Goal: Task Accomplishment & Management: Manage account settings

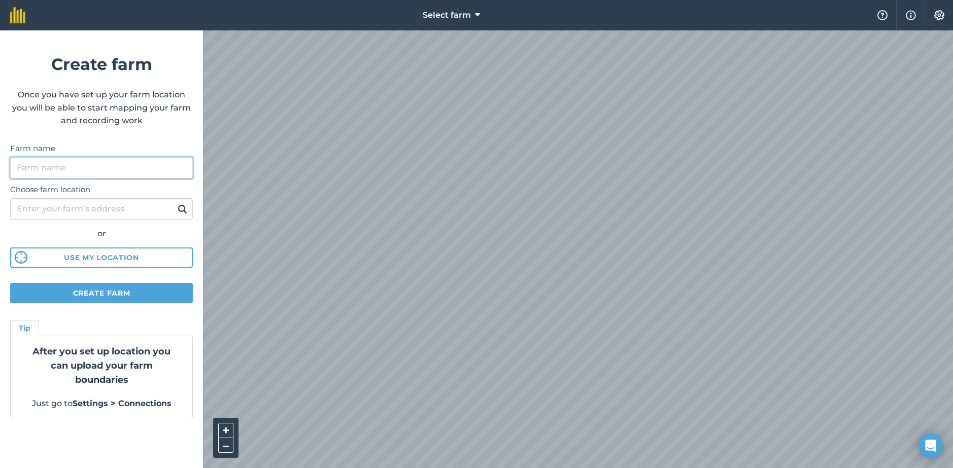
click at [64, 165] on input "Farm name" at bounding box center [101, 167] width 183 height 21
type input "Parkinson Partners"
click at [430, 0] on html "Select farm Help Info Settings Create farm Once you have set up your farm locat…" at bounding box center [476, 240] width 953 height 480
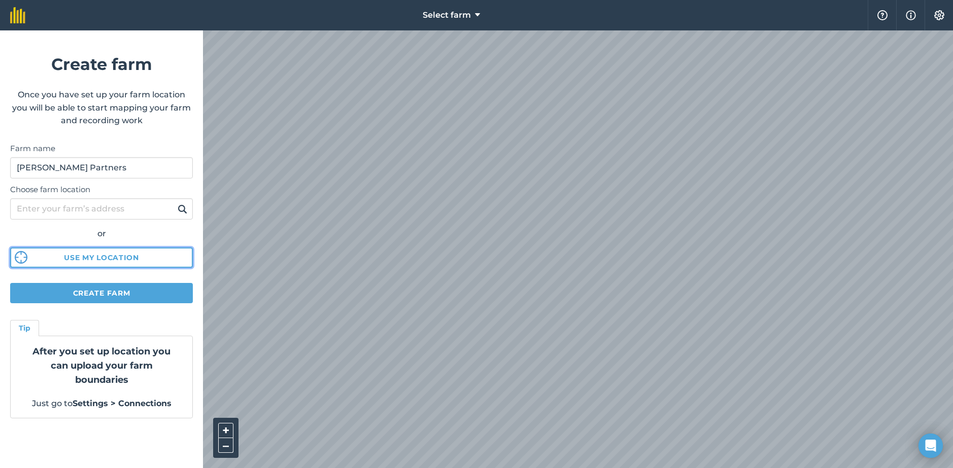
click at [126, 257] on button "Use my location" at bounding box center [101, 258] width 183 height 20
click at [616, 29] on div "Select farm Help Info Settings Create farm Once you have set up your farm locat…" at bounding box center [476, 15] width 953 height 30
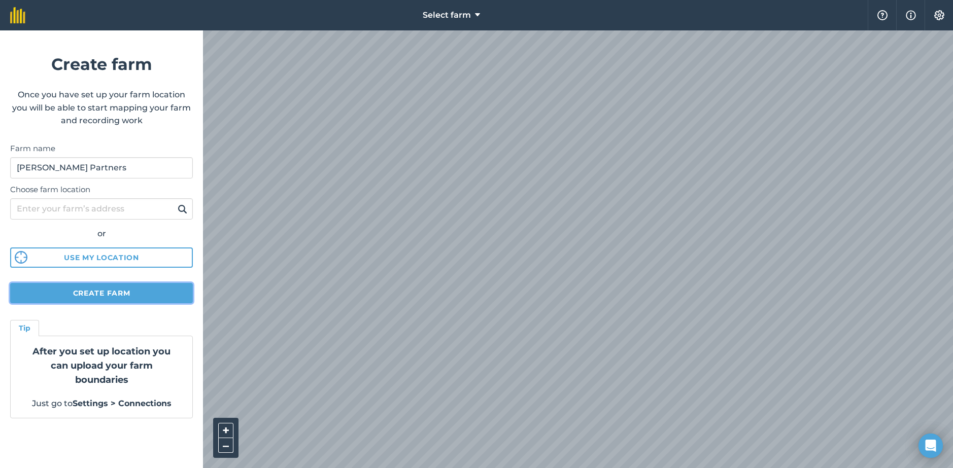
click at [99, 294] on button "Create farm" at bounding box center [101, 293] width 183 height 20
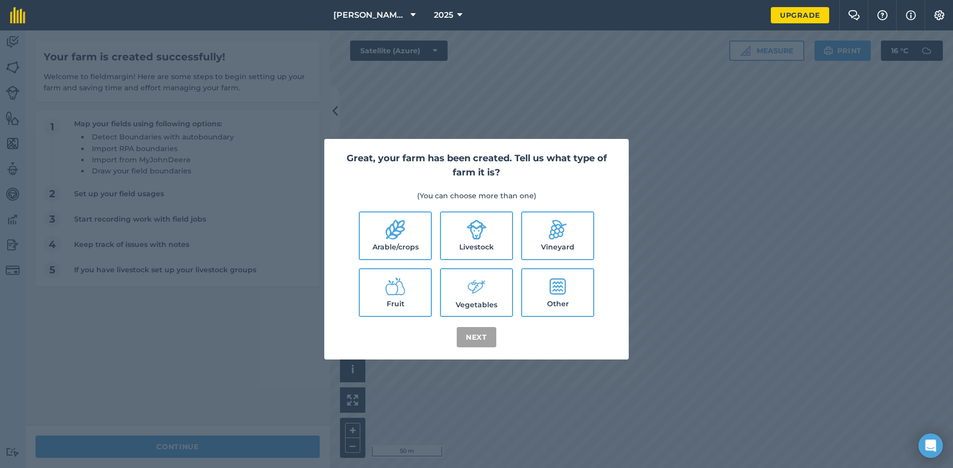
click at [404, 241] on label "Arable/crops" at bounding box center [395, 236] width 71 height 47
checkbox input "true"
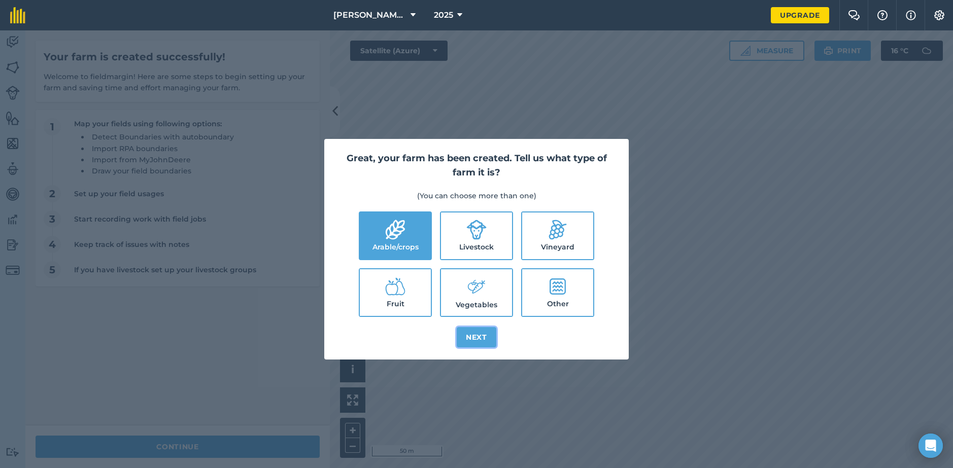
click at [479, 340] on button "Next" at bounding box center [477, 337] width 40 height 20
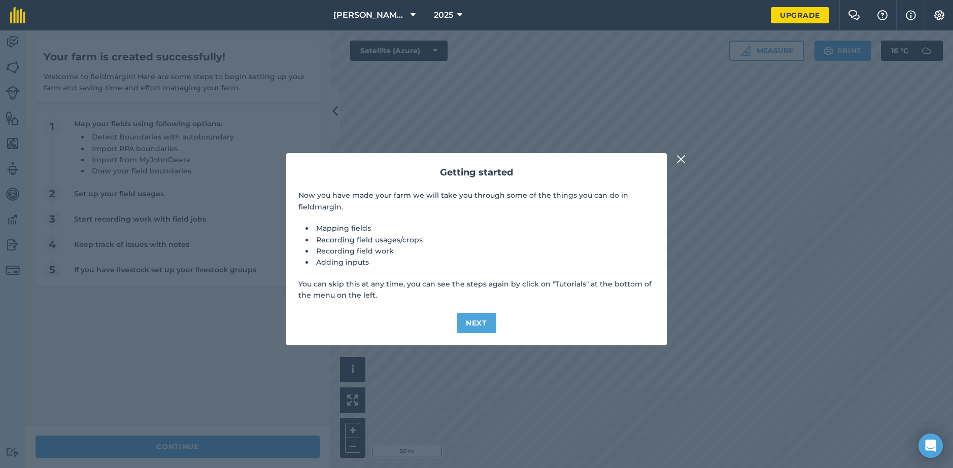
click at [685, 157] on img at bounding box center [681, 159] width 9 height 12
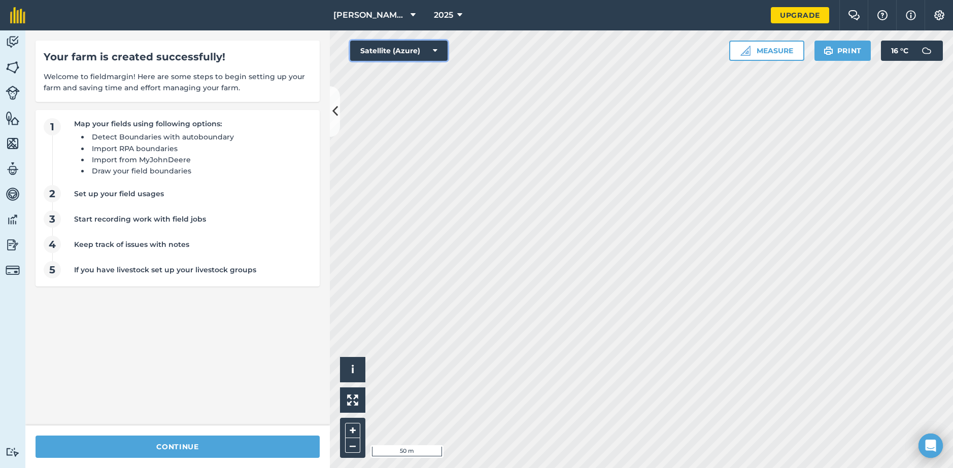
click at [437, 51] on button "Satellite (Azure)" at bounding box center [398, 51] width 97 height 20
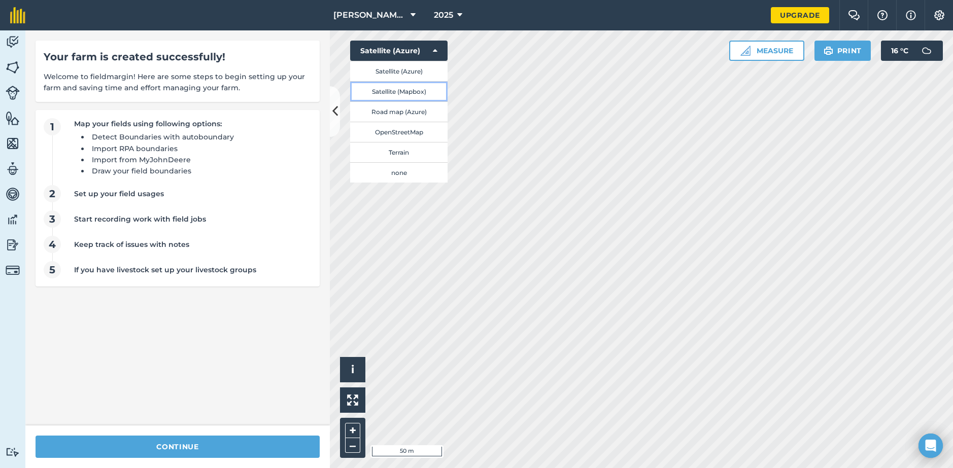
click at [432, 88] on button "Satellite (Mapbox)" at bounding box center [398, 91] width 97 height 20
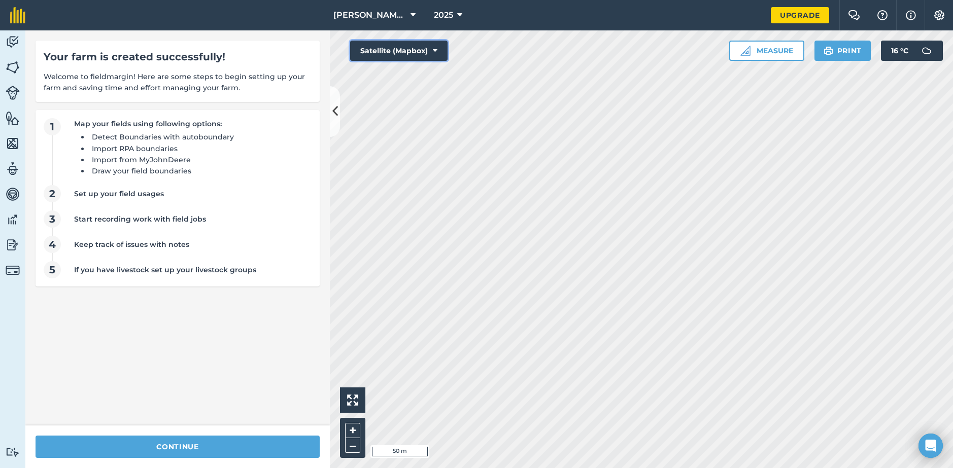
click at [423, 42] on button "Satellite (Mapbox)" at bounding box center [398, 51] width 97 height 20
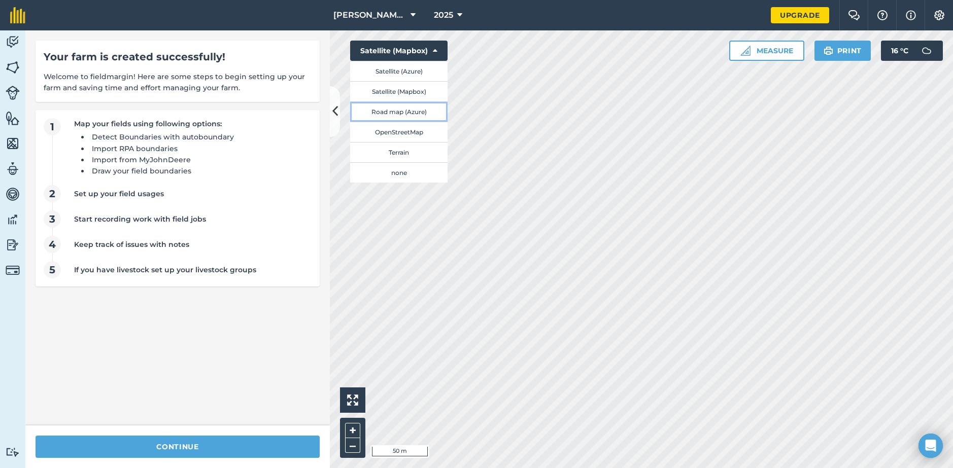
click at [414, 113] on button "Road map (Azure)" at bounding box center [398, 112] width 97 height 20
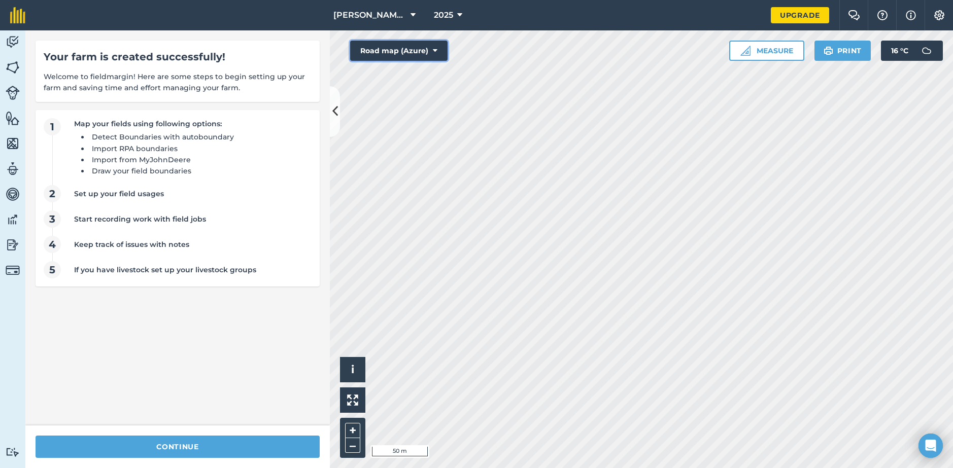
click at [429, 53] on button "Road map (Azure)" at bounding box center [398, 51] width 97 height 20
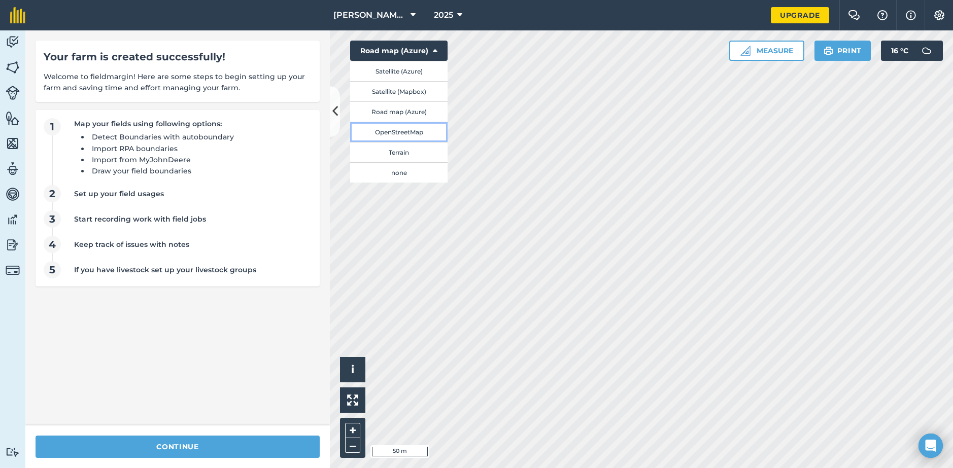
click at [415, 135] on button "OpenStreetMap" at bounding box center [398, 132] width 97 height 20
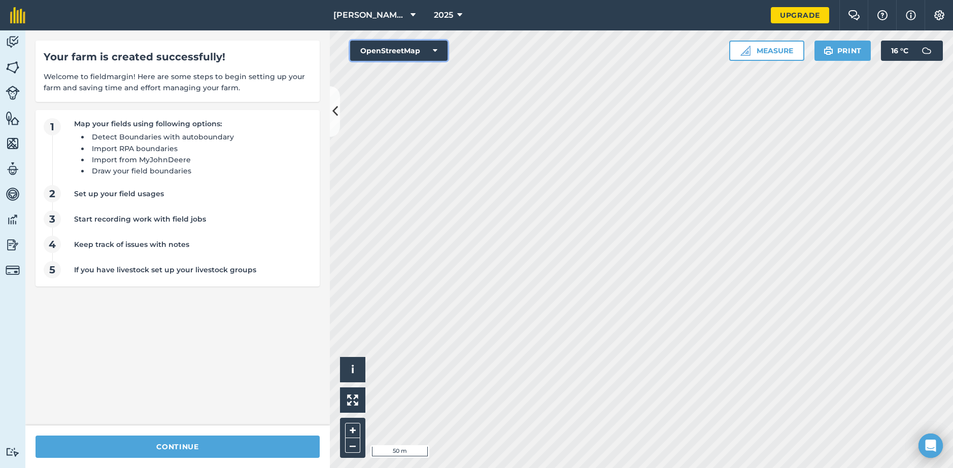
click at [421, 52] on button "OpenStreetMap" at bounding box center [398, 51] width 97 height 20
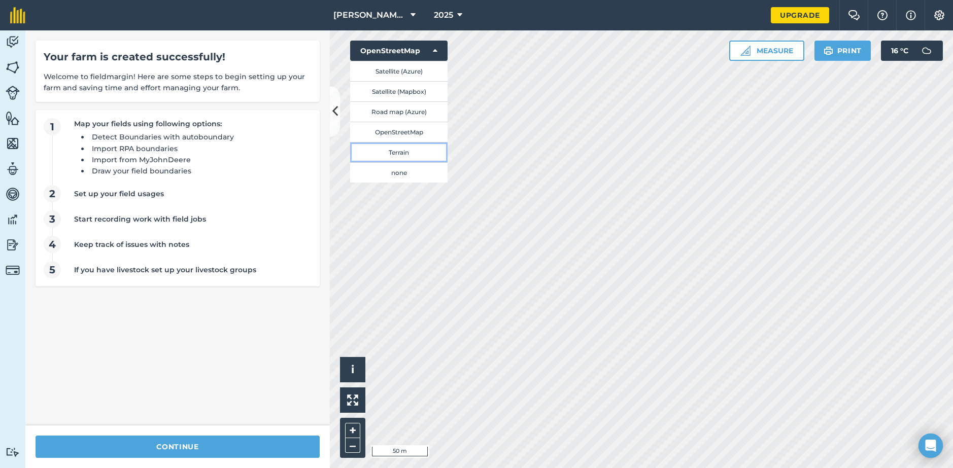
click at [424, 152] on button "Terrain" at bounding box center [398, 152] width 97 height 20
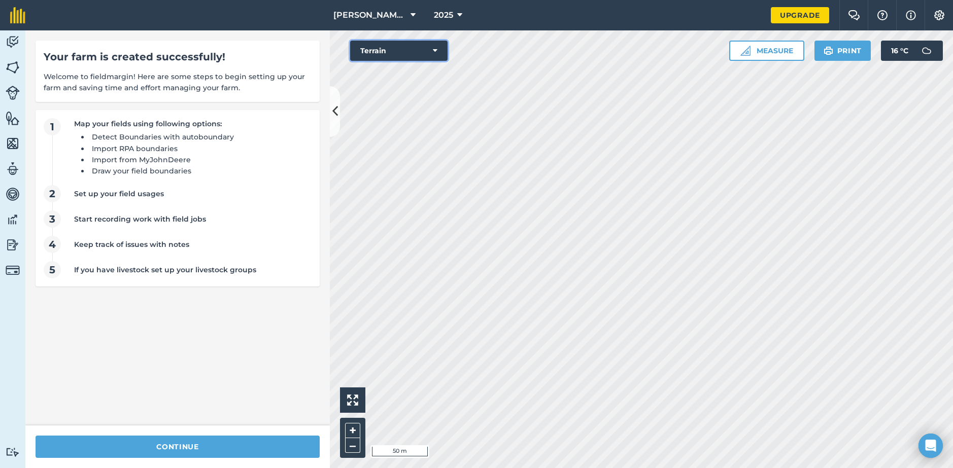
click at [427, 45] on button "Terrain" at bounding box center [398, 51] width 97 height 20
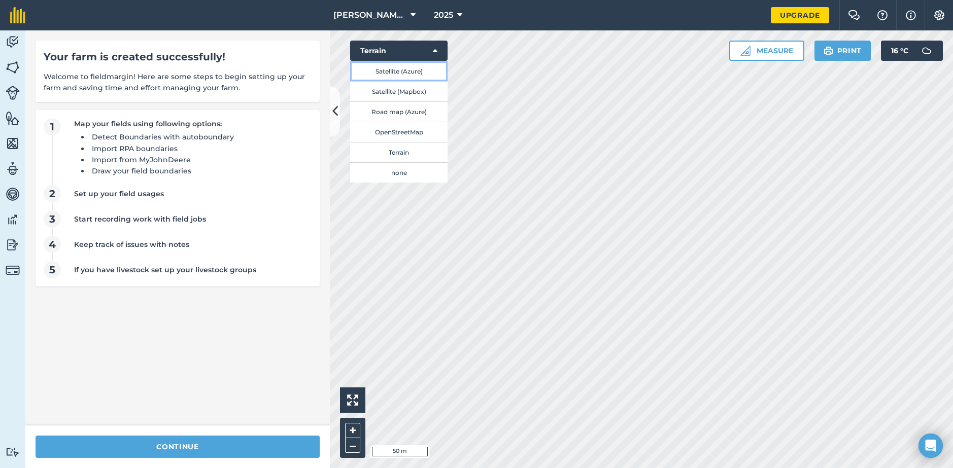
click at [415, 72] on button "Satellite (Azure)" at bounding box center [398, 71] width 97 height 20
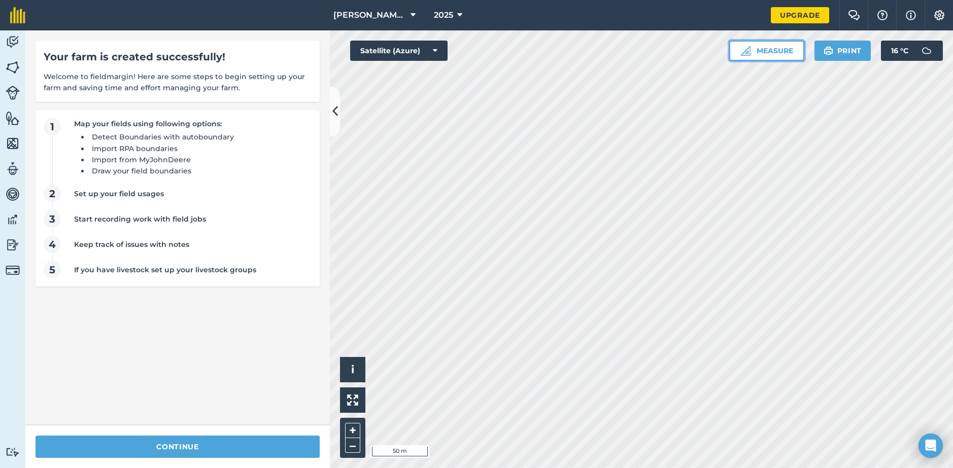
click at [761, 52] on button "Measure" at bounding box center [766, 51] width 75 height 20
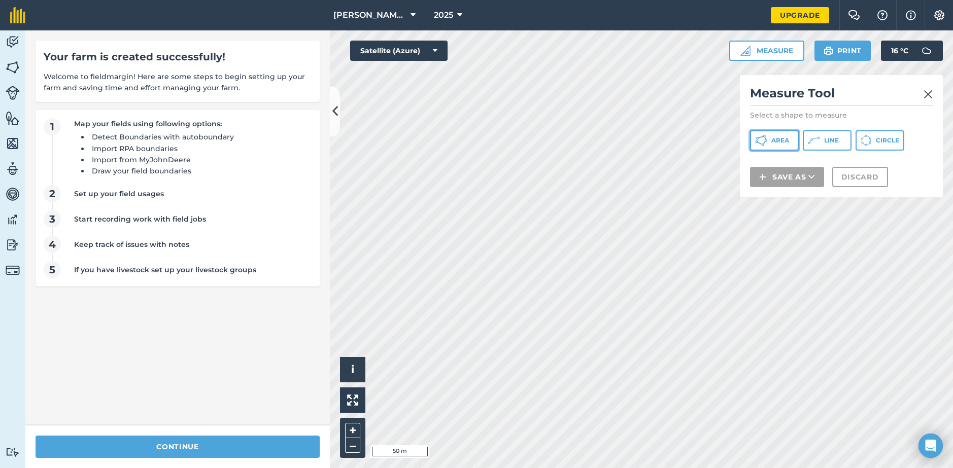
click at [784, 143] on span "Area" at bounding box center [780, 141] width 18 height 8
click at [356, 397] on img at bounding box center [352, 400] width 11 height 11
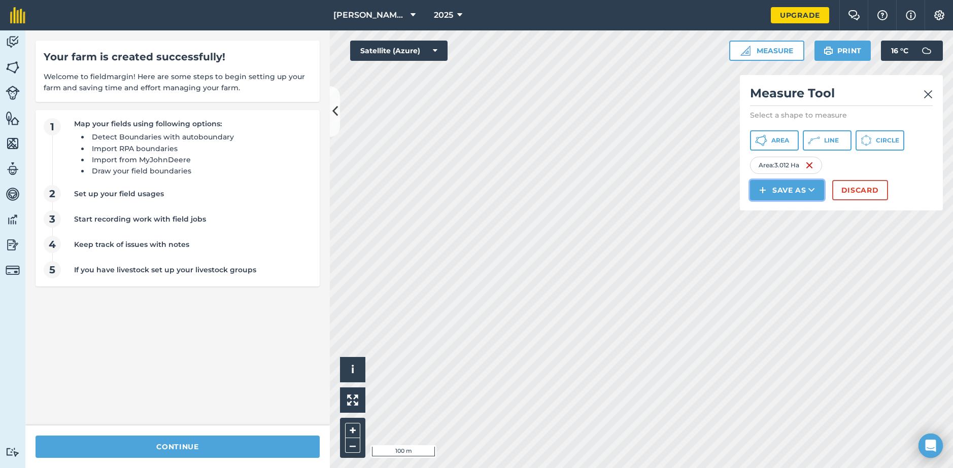
click at [818, 187] on button "Save as" at bounding box center [787, 190] width 74 height 20
click at [807, 210] on link "Field" at bounding box center [787, 213] width 71 height 22
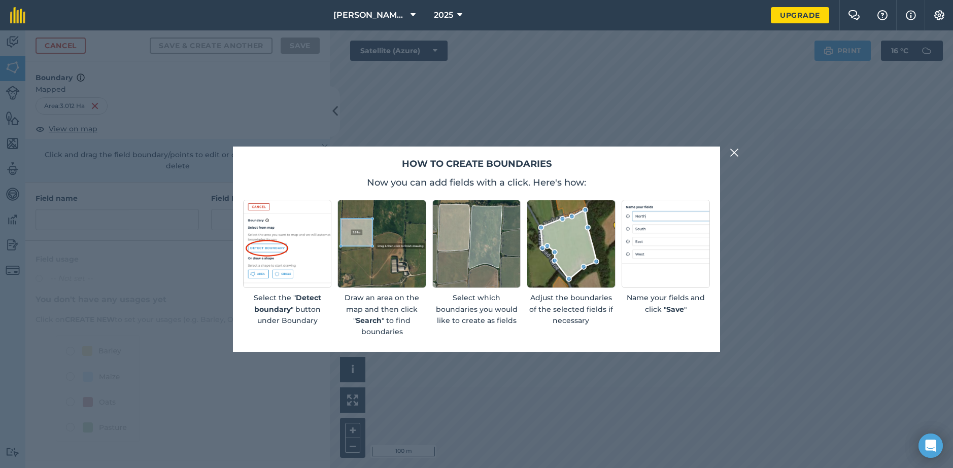
click at [732, 152] on img at bounding box center [734, 153] width 9 height 12
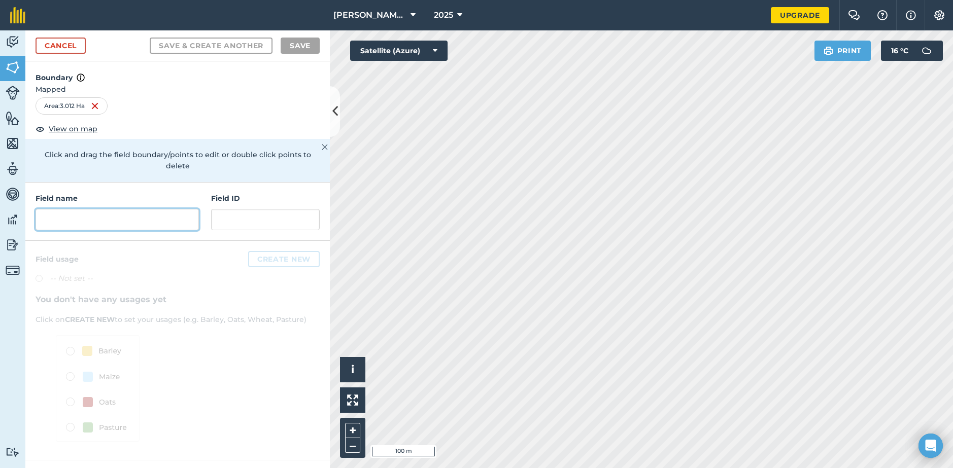
click at [126, 211] on input "text" at bounding box center [117, 219] width 163 height 21
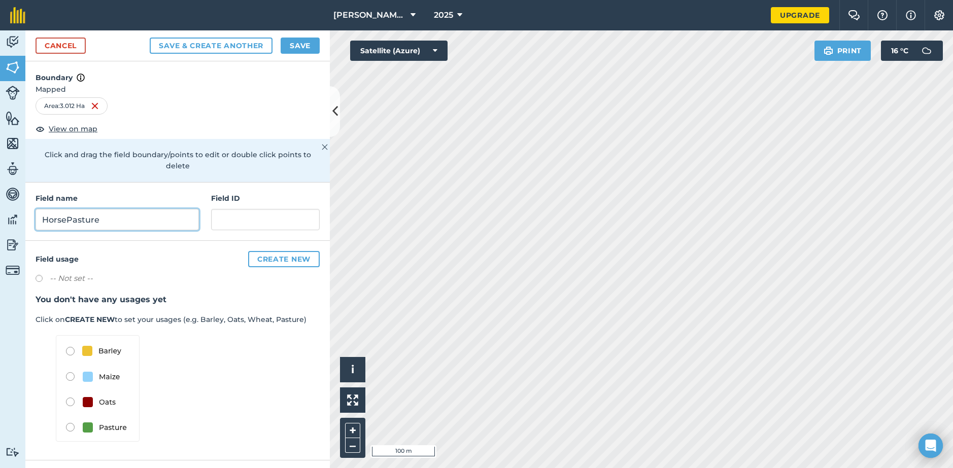
type input "HorsePasture"
click at [216, 300] on div "Field usage Create new -- Not set -- You don't have any usages yet Click on CRE…" at bounding box center [177, 351] width 305 height 220
drag, startPoint x: 67, startPoint y: 341, endPoint x: 221, endPoint y: 354, distance: 153.8
click at [268, 359] on div "Field usage Create new -- Not set -- You don't have any usages yet Click on CRE…" at bounding box center [177, 351] width 305 height 220
click at [70, 340] on img at bounding box center [98, 388] width 84 height 107
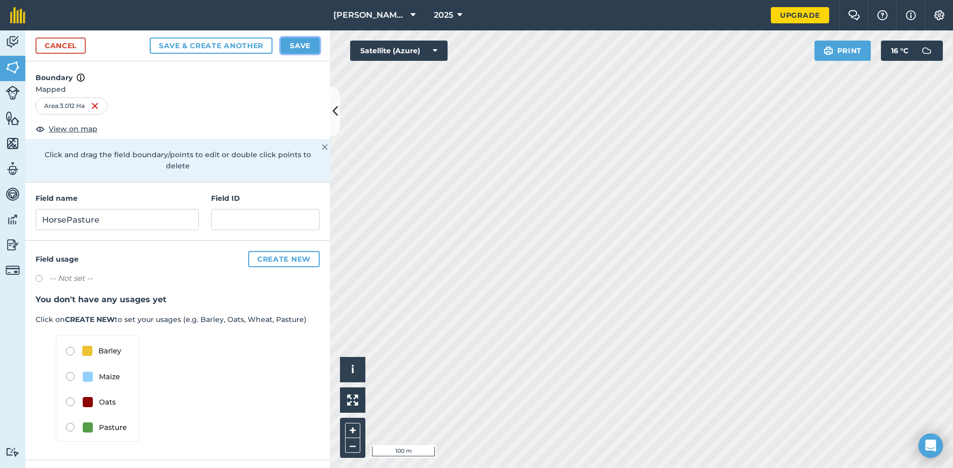
click at [296, 45] on button "Save" at bounding box center [300, 46] width 39 height 16
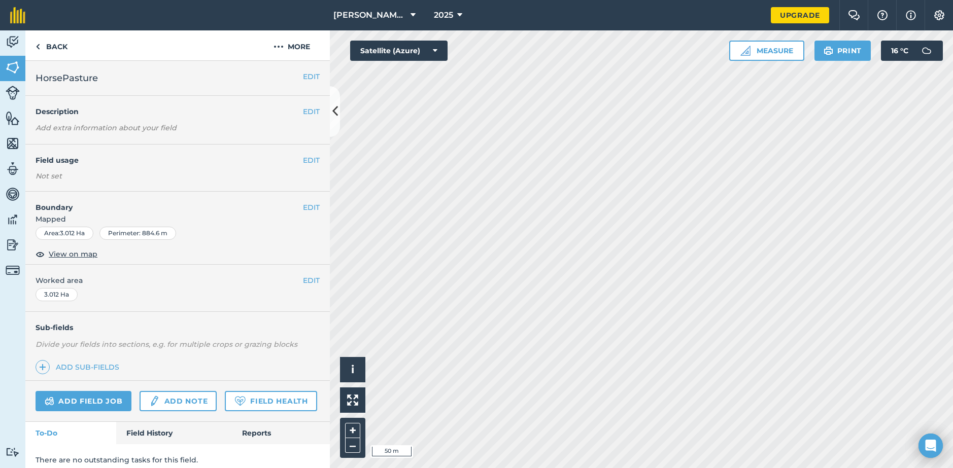
click at [78, 128] on em "Add extra information about your field" at bounding box center [106, 127] width 141 height 9
click at [410, 18] on button "Parkinson Partners" at bounding box center [374, 15] width 90 height 30
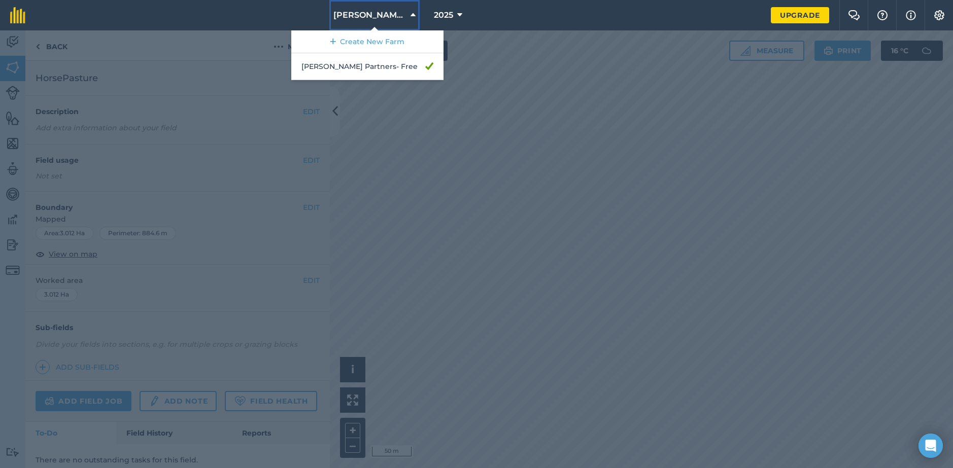
click at [411, 16] on icon at bounding box center [413, 15] width 5 height 12
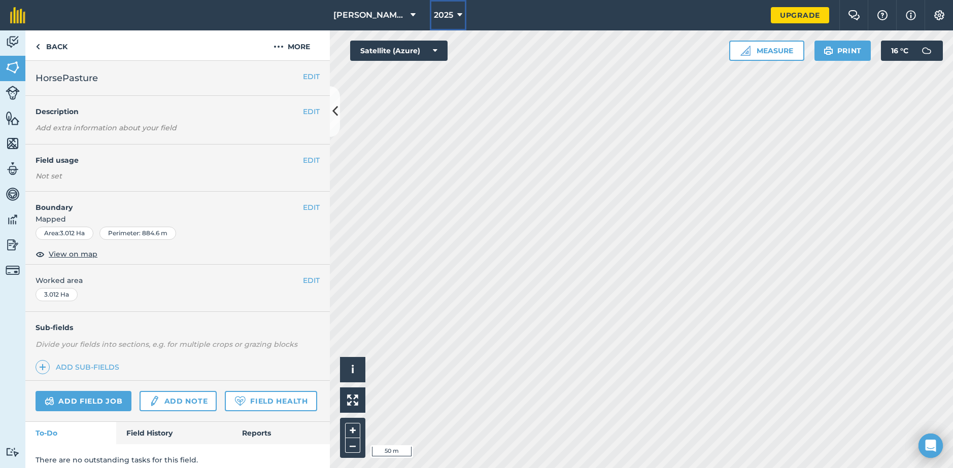
click at [455, 12] on button "2025" at bounding box center [448, 15] width 37 height 30
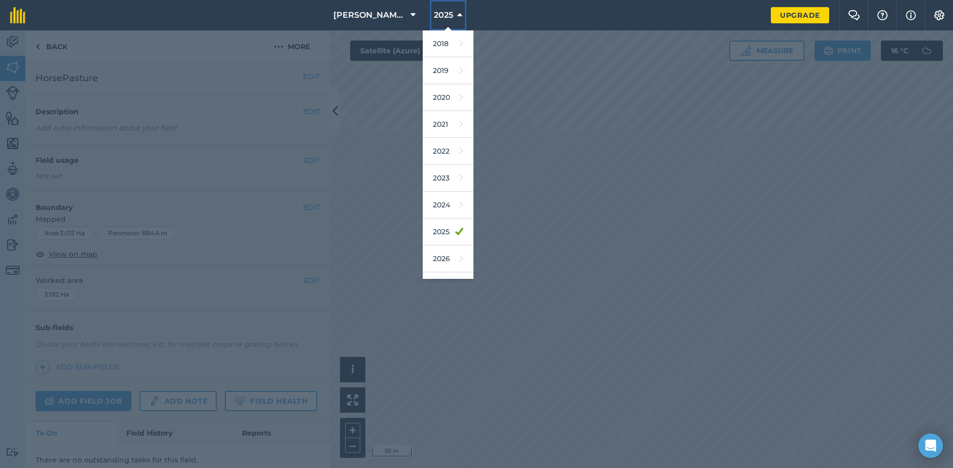
click at [457, 13] on button "2025" at bounding box center [448, 15] width 37 height 30
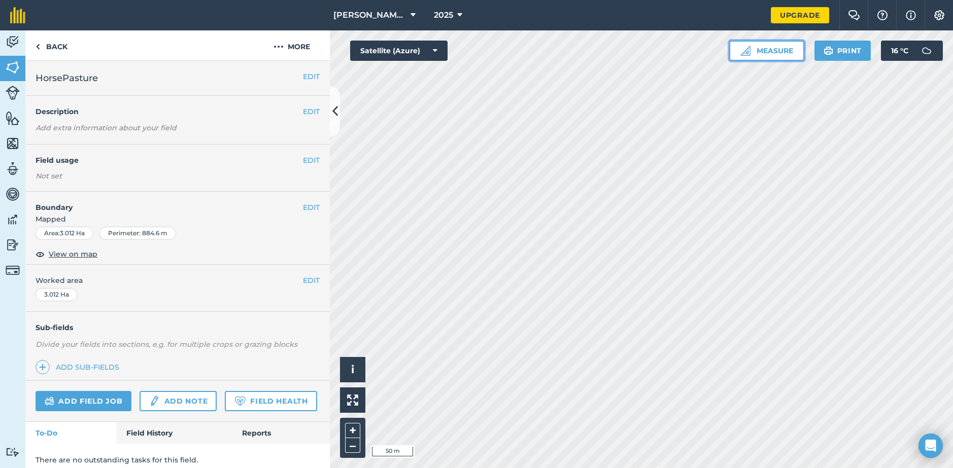
click at [752, 50] on button "Measure" at bounding box center [766, 51] width 75 height 20
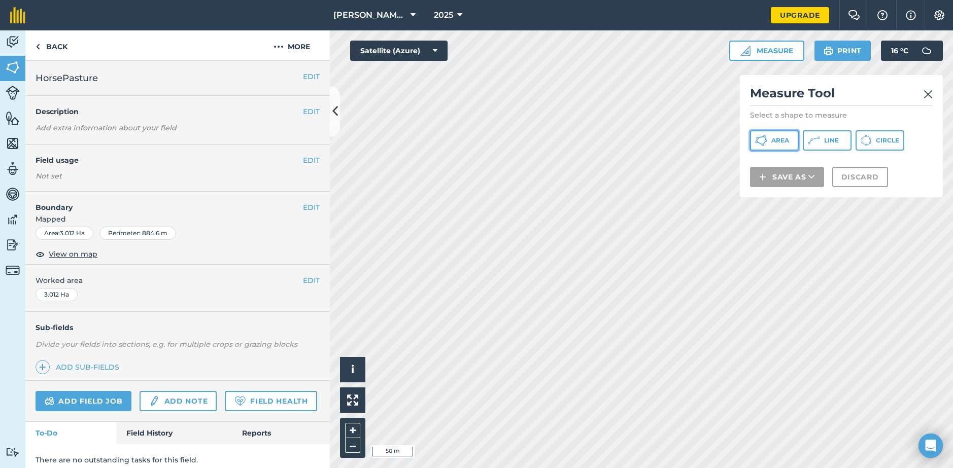
click at [769, 145] on button "Area" at bounding box center [774, 140] width 49 height 20
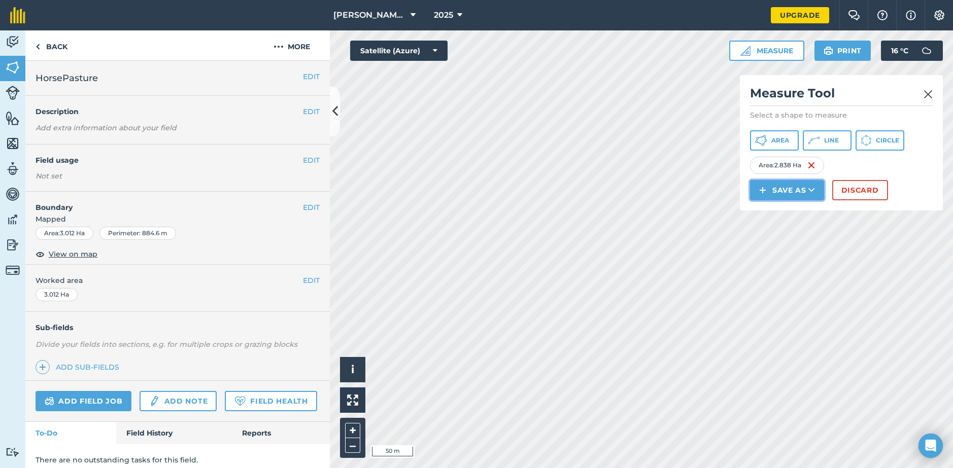
click at [813, 191] on icon at bounding box center [811, 190] width 7 height 10
click at [810, 216] on link "Field" at bounding box center [787, 213] width 71 height 22
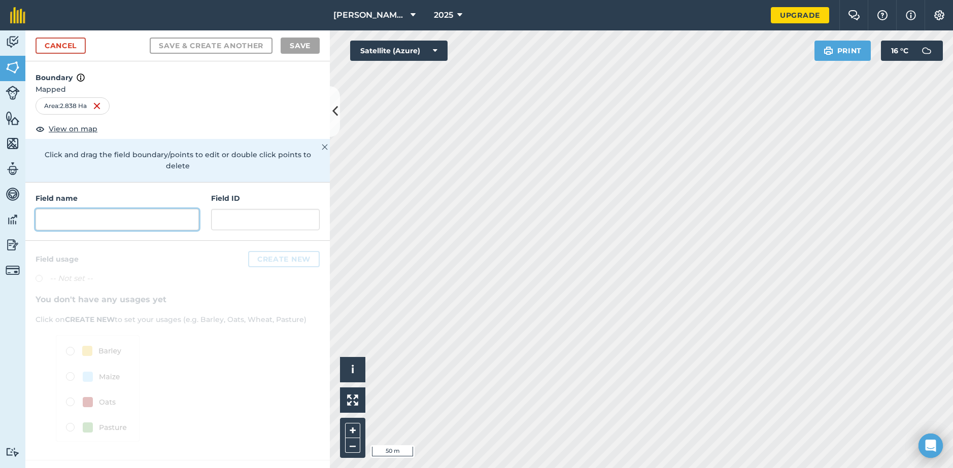
click at [107, 209] on input "text" at bounding box center [117, 219] width 163 height 21
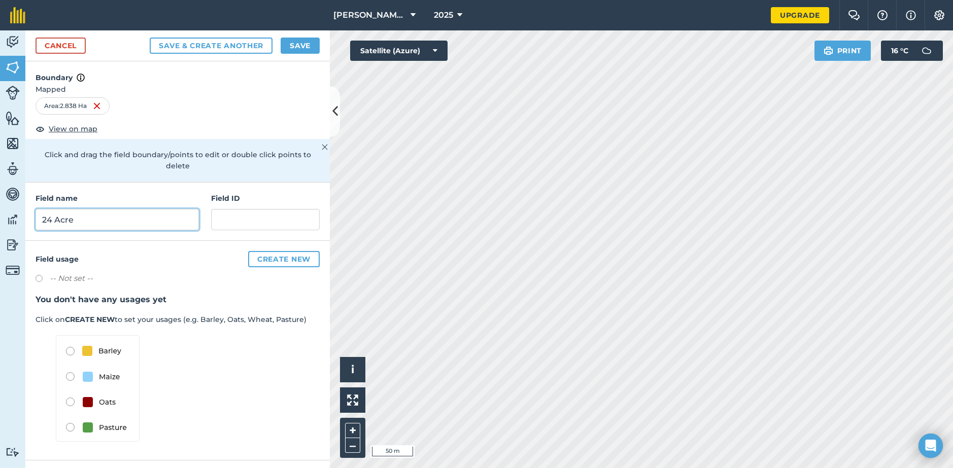
type input "24 Acre"
click at [150, 38] on button "Save & Create Another" at bounding box center [211, 46] width 123 height 16
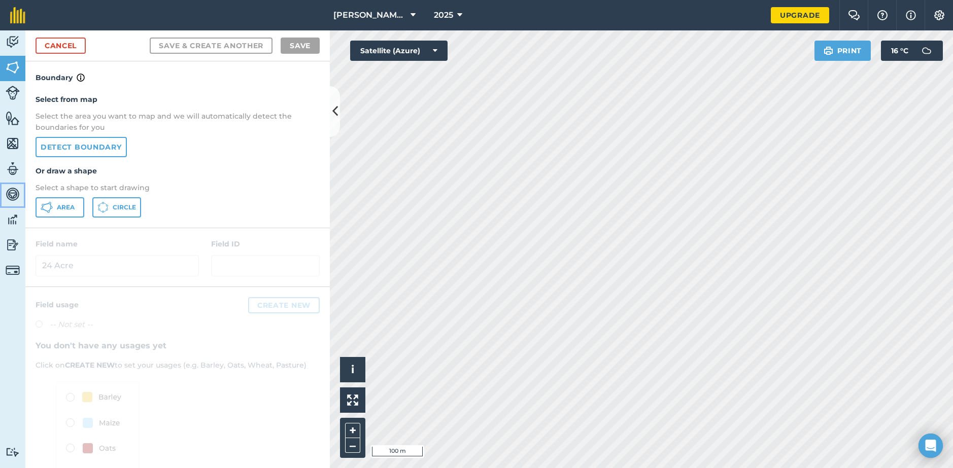
click at [14, 195] on img at bounding box center [13, 194] width 14 height 15
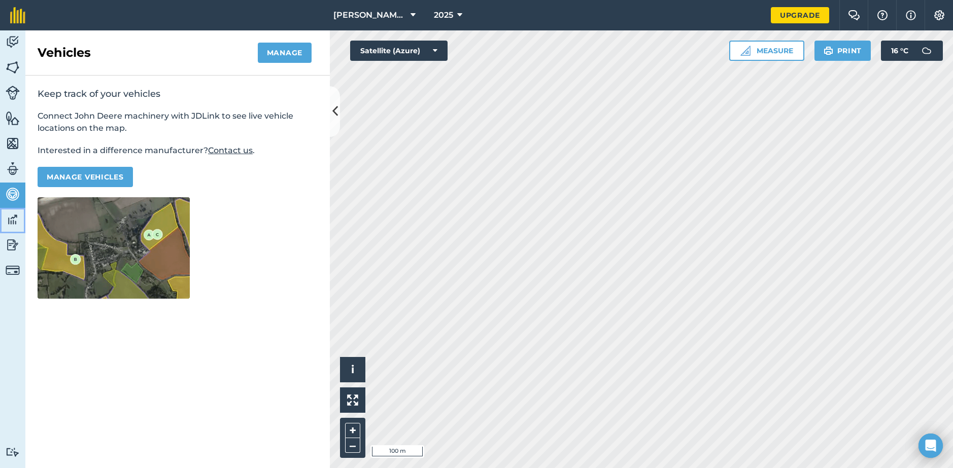
click at [17, 220] on img at bounding box center [13, 219] width 14 height 15
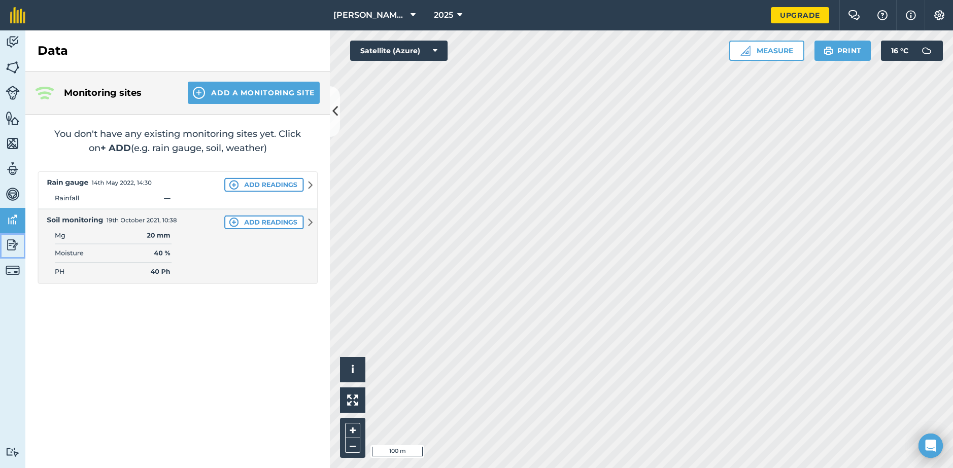
click at [15, 246] on img at bounding box center [13, 245] width 14 height 15
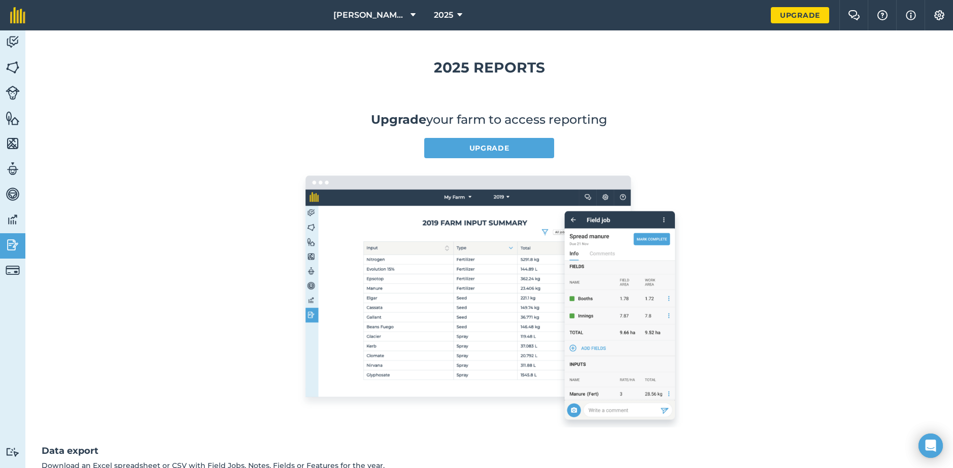
click at [215, 106] on div "Upgrade your farm to access reporting Upgrade Data export Download an Excel spr…" at bounding box center [489, 339] width 895 height 488
click at [15, 41] on img at bounding box center [13, 42] width 14 height 15
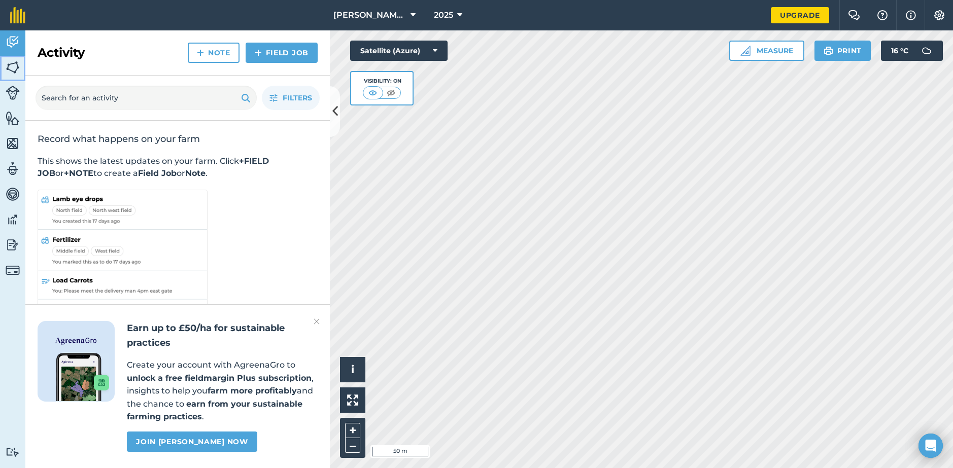
click at [17, 71] on img at bounding box center [13, 67] width 14 height 15
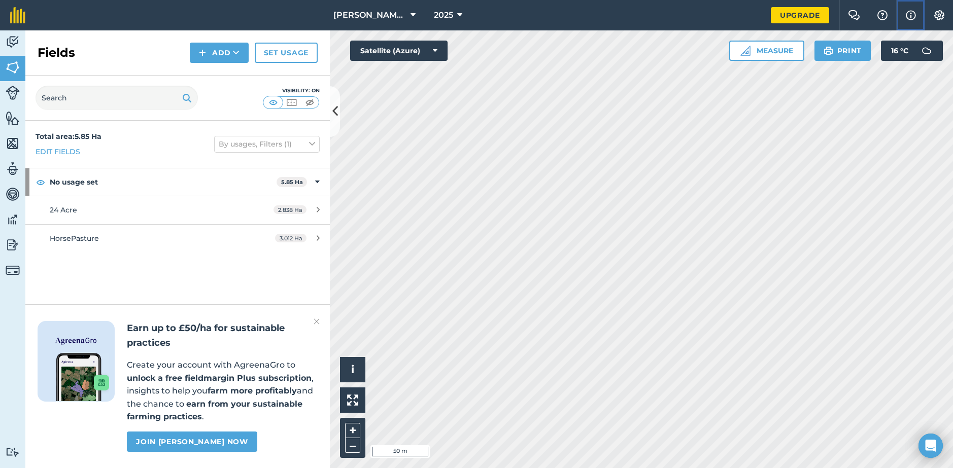
click at [915, 15] on img at bounding box center [911, 15] width 10 height 12
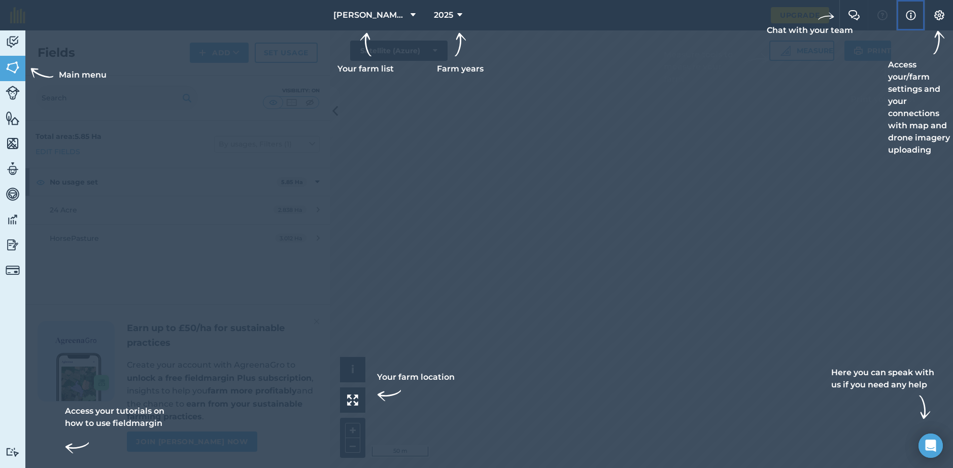
click at [915, 15] on img at bounding box center [911, 15] width 10 height 12
click at [936, 17] on img at bounding box center [939, 15] width 12 height 10
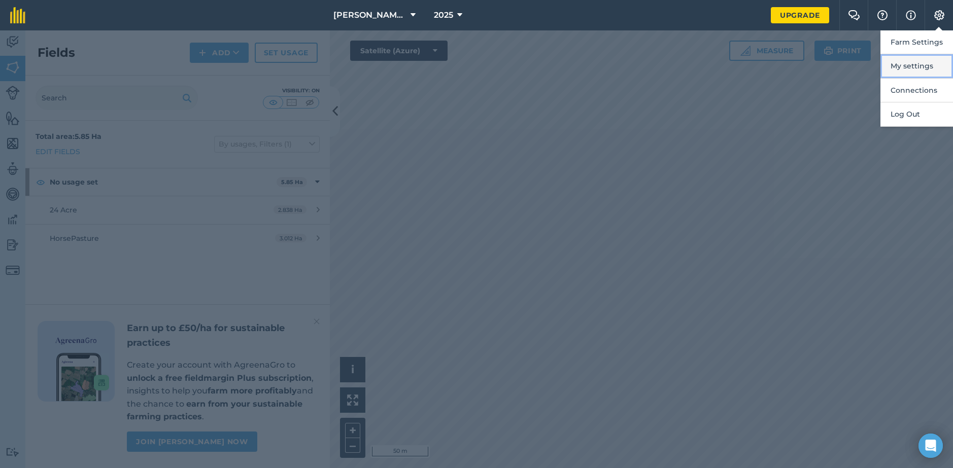
click at [924, 67] on button "My settings" at bounding box center [917, 66] width 73 height 24
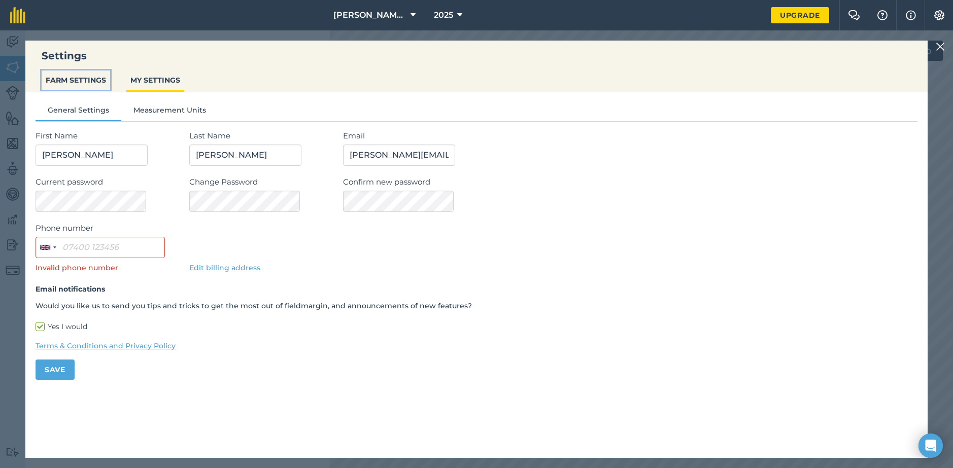
click at [86, 77] on button "FARM SETTINGS" at bounding box center [76, 80] width 69 height 19
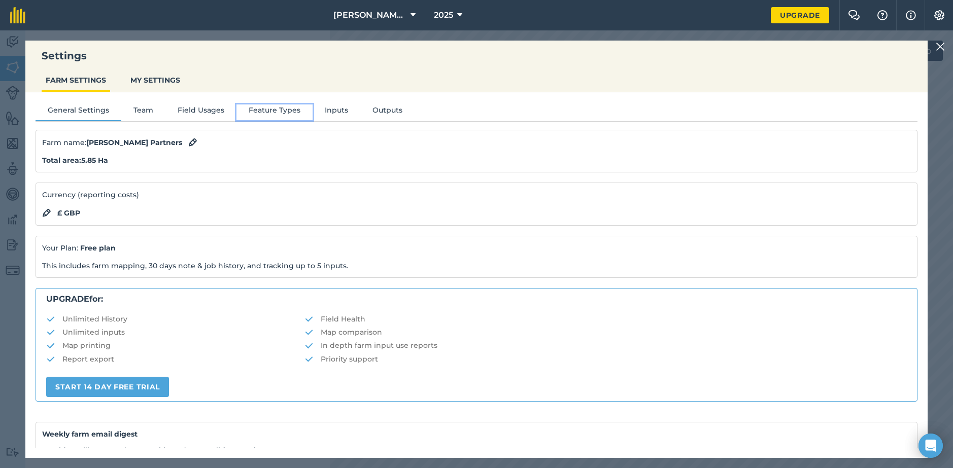
click at [281, 113] on button "Feature Types" at bounding box center [275, 112] width 76 height 15
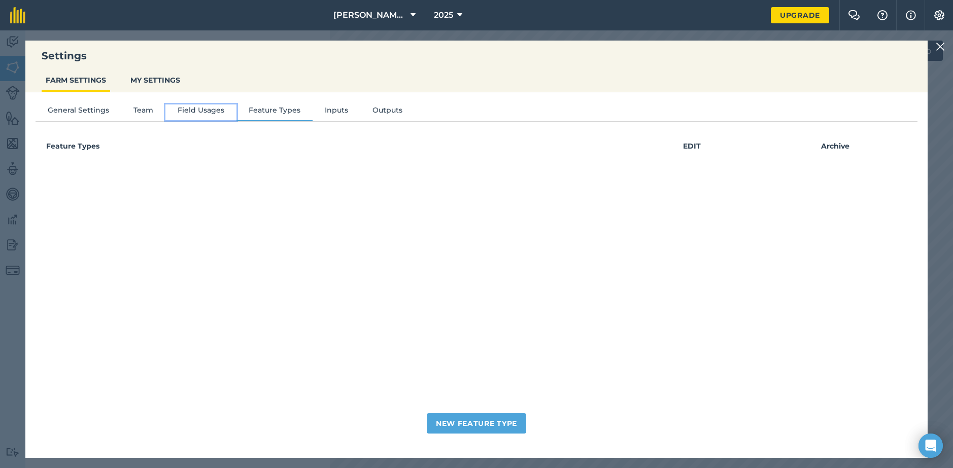
click at [206, 113] on button "Field Usages" at bounding box center [200, 112] width 71 height 15
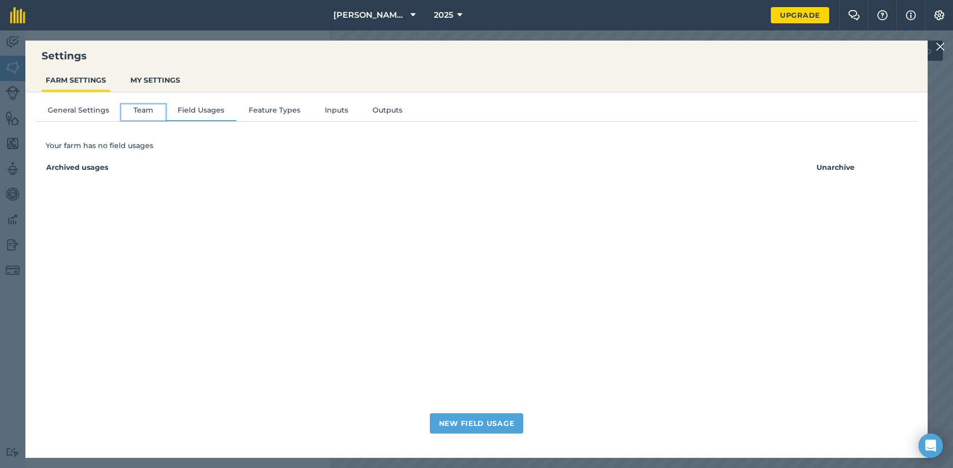
click at [145, 109] on button "Team" at bounding box center [143, 112] width 44 height 15
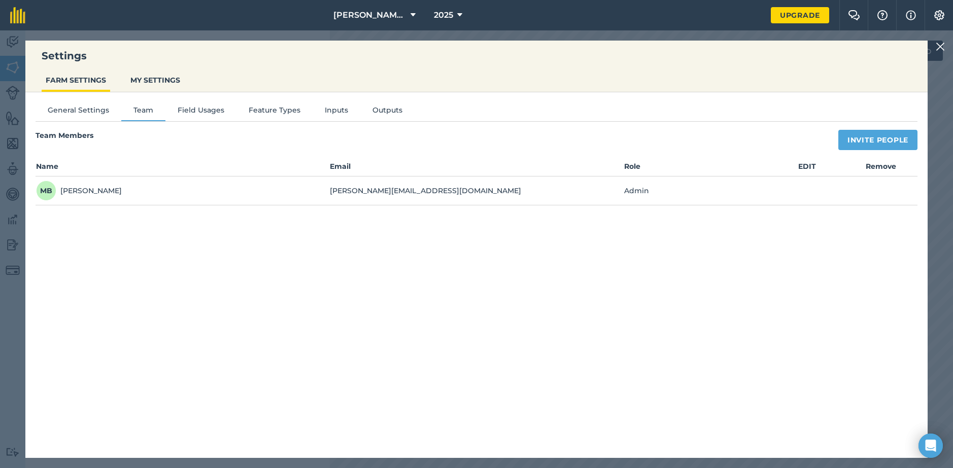
click at [936, 46] on img at bounding box center [940, 47] width 9 height 12
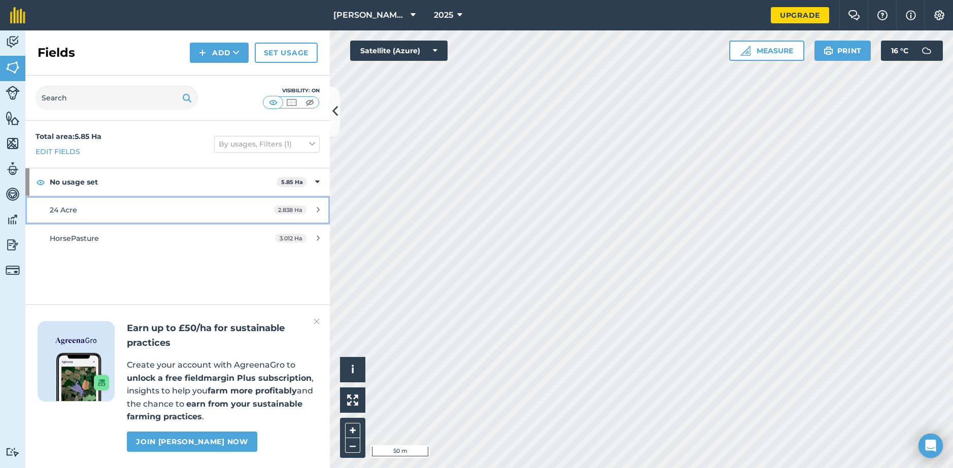
click at [317, 212] on icon at bounding box center [318, 210] width 3 height 8
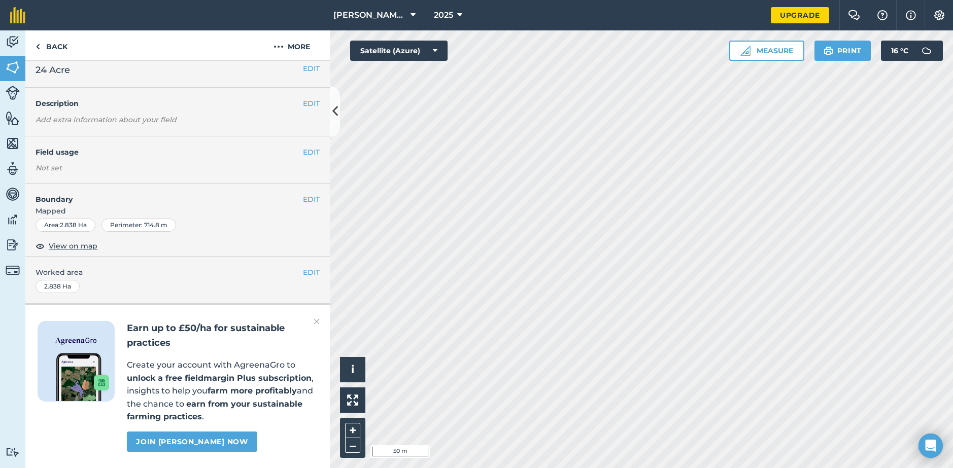
scroll to position [37, 0]
click at [318, 321] on img at bounding box center [317, 322] width 6 height 12
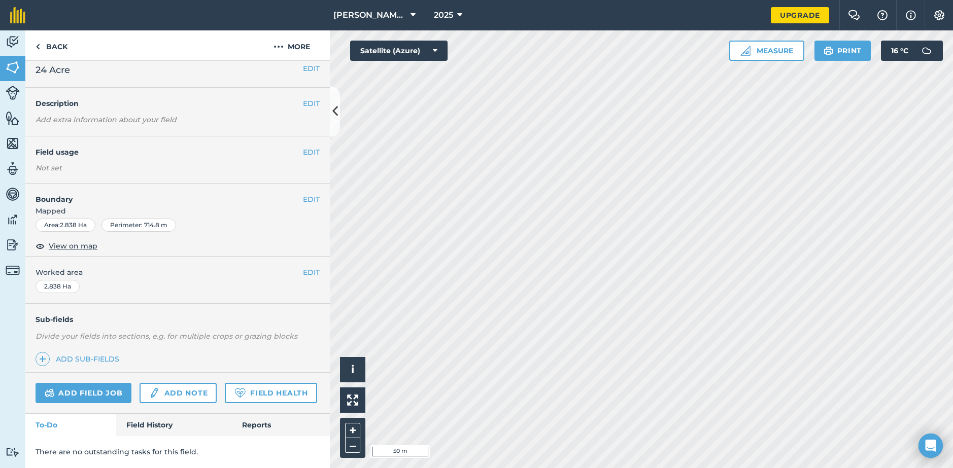
scroll to position [0, 0]
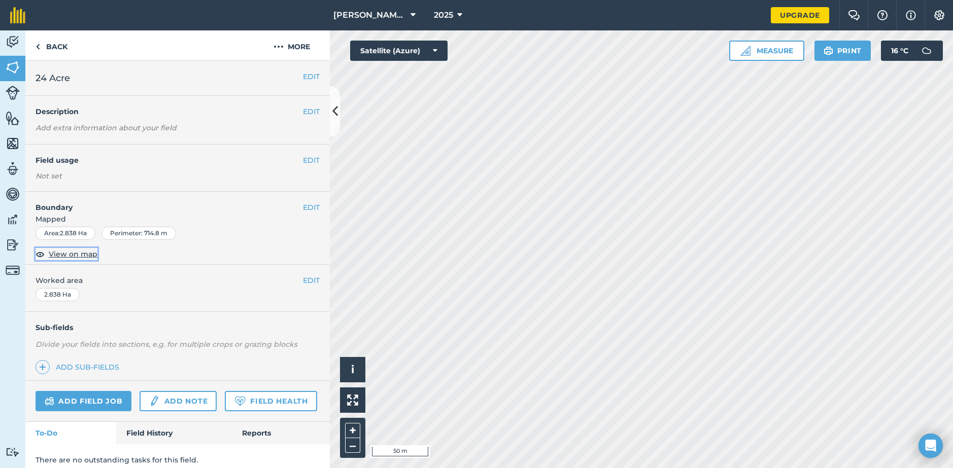
click at [84, 258] on span "View on map" at bounding box center [73, 254] width 49 height 11
click at [414, 50] on button "Satellite (Azure)" at bounding box center [398, 51] width 97 height 20
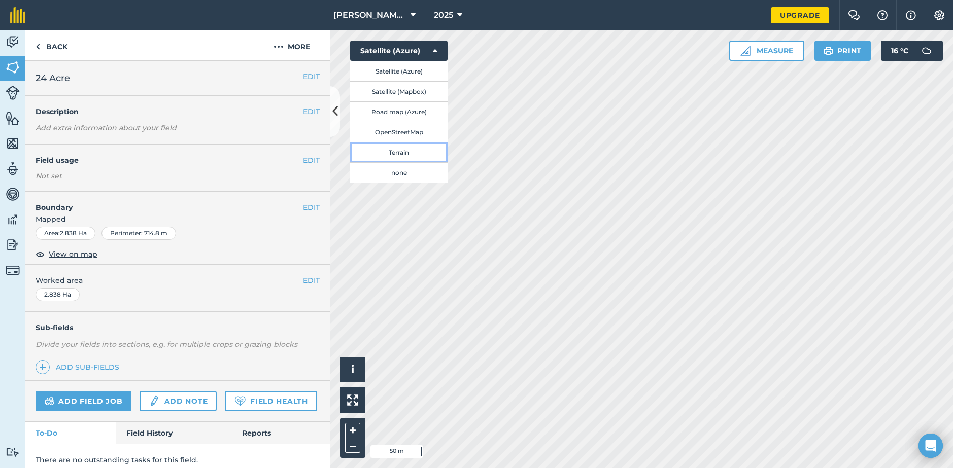
click at [406, 152] on button "Terrain" at bounding box center [398, 152] width 97 height 20
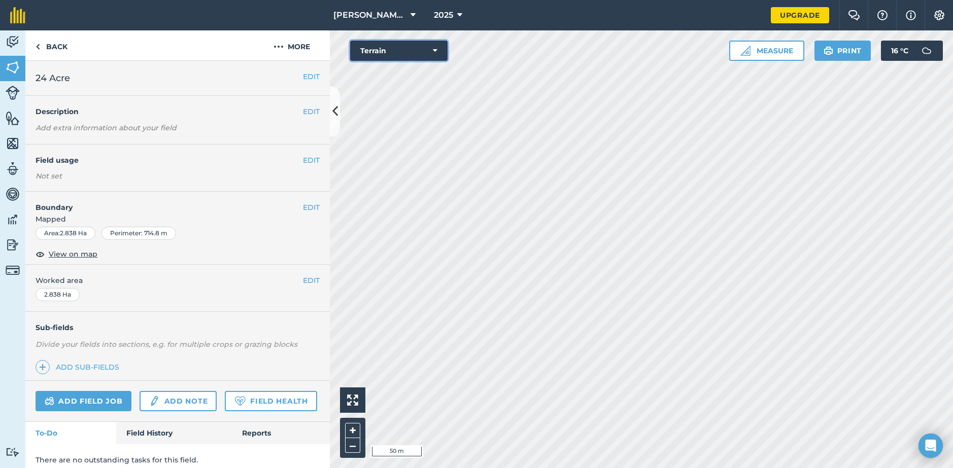
click at [432, 56] on button "Terrain" at bounding box center [398, 51] width 97 height 20
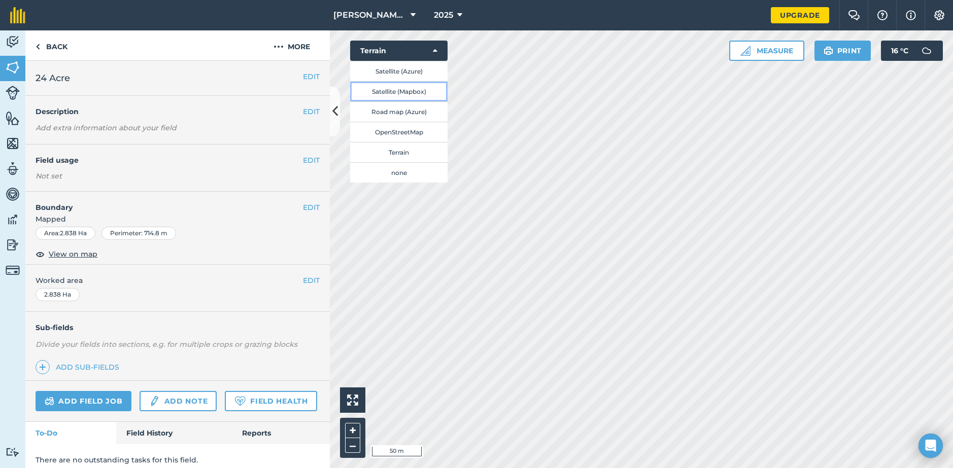
click at [417, 91] on button "Satellite (Mapbox)" at bounding box center [398, 91] width 97 height 20
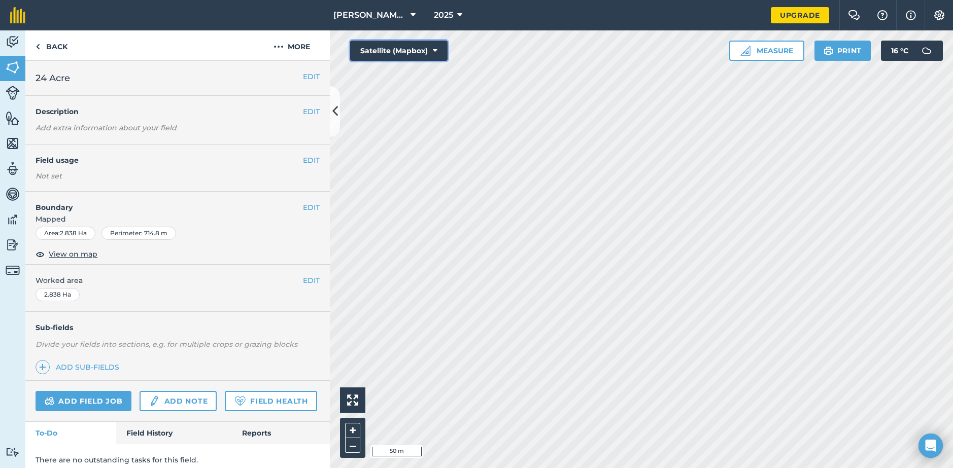
click at [416, 47] on button "Satellite (Mapbox)" at bounding box center [398, 51] width 97 height 20
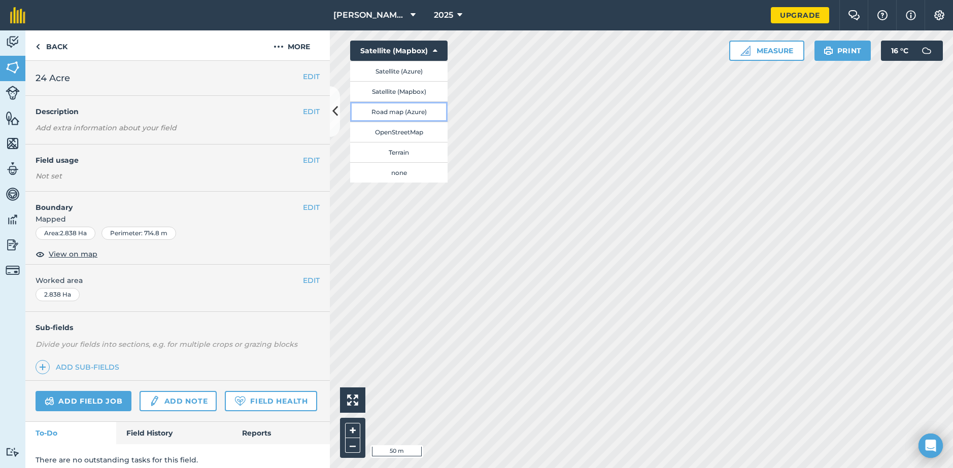
click at [417, 108] on button "Road map (Azure)" at bounding box center [398, 112] width 97 height 20
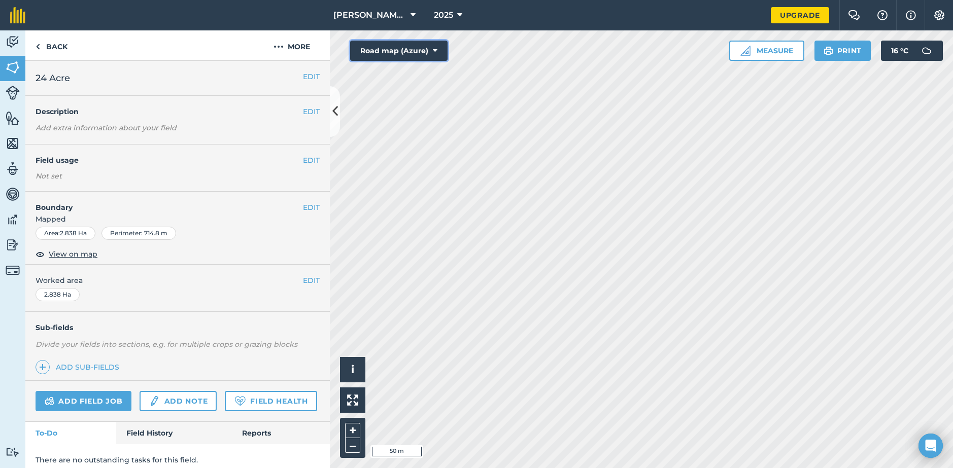
click at [418, 49] on button "Road map (Azure)" at bounding box center [398, 51] width 97 height 20
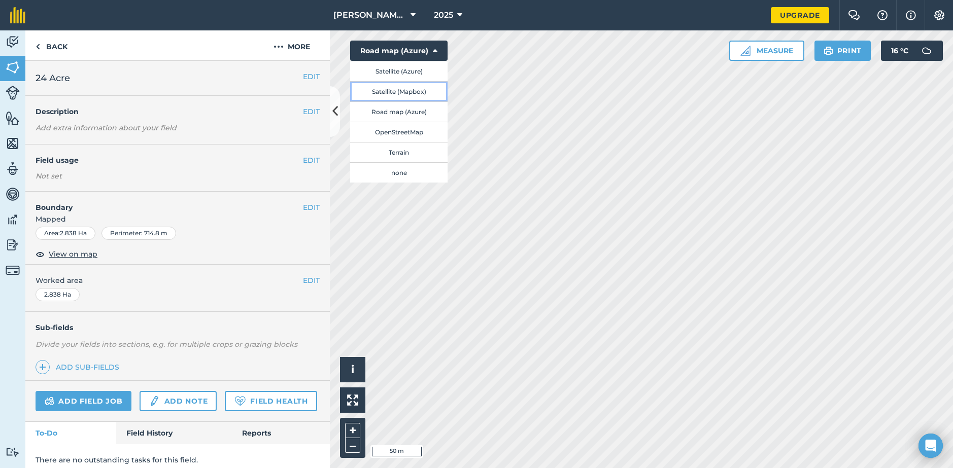
click at [416, 91] on button "Satellite (Mapbox)" at bounding box center [398, 91] width 97 height 20
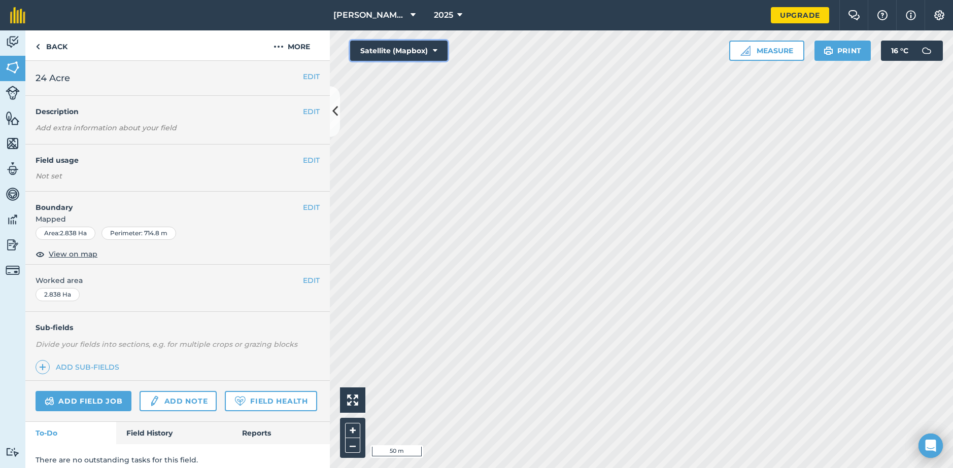
click at [415, 54] on button "Satellite (Mapbox)" at bounding box center [398, 51] width 97 height 20
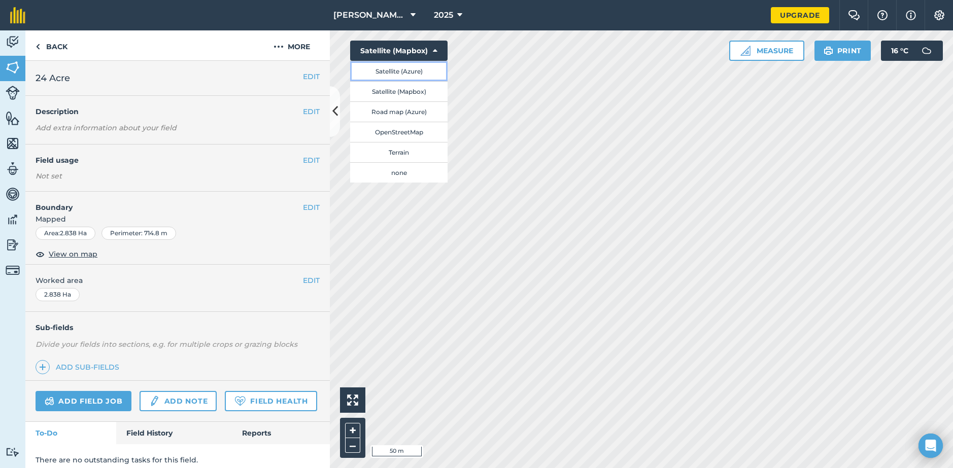
click at [416, 74] on button "Satellite (Azure)" at bounding box center [398, 71] width 97 height 20
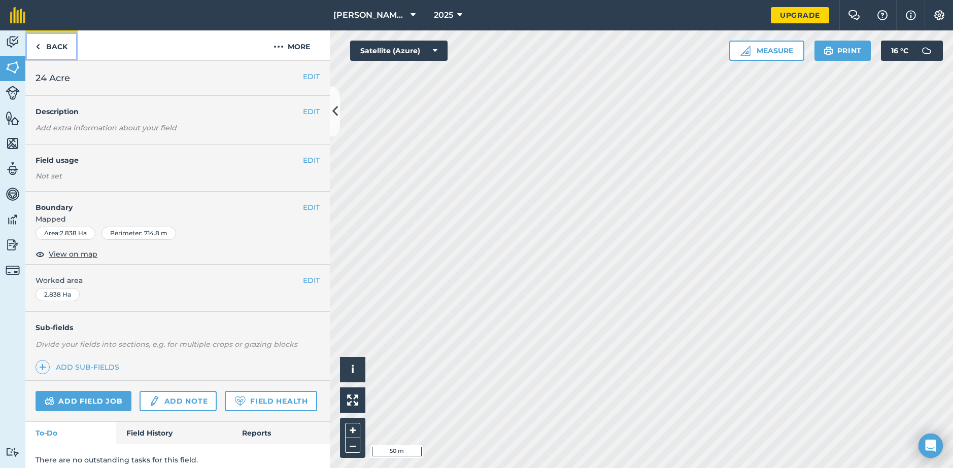
click at [68, 53] on link "Back" at bounding box center [51, 45] width 52 height 30
click at [300, 46] on button "More" at bounding box center [292, 45] width 76 height 30
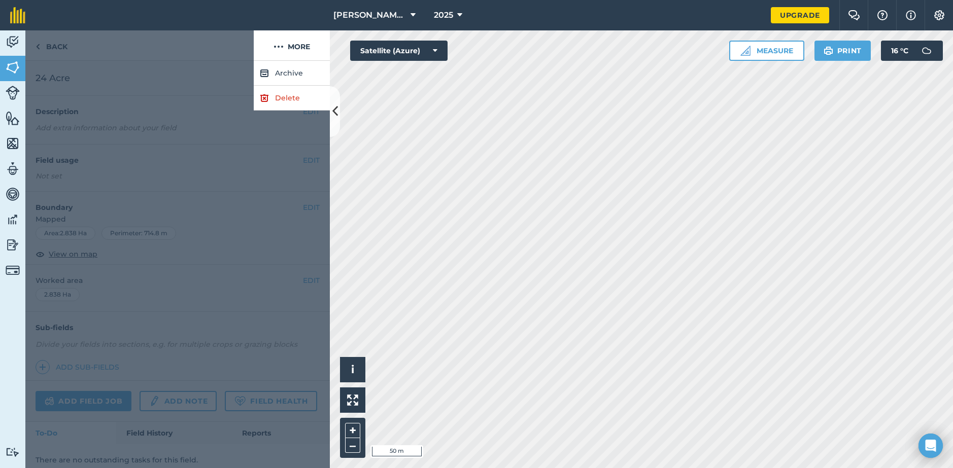
drag, startPoint x: 127, startPoint y: 53, endPoint x: 92, endPoint y: 51, distance: 35.6
click at [126, 52] on div at bounding box center [139, 45] width 228 height 30
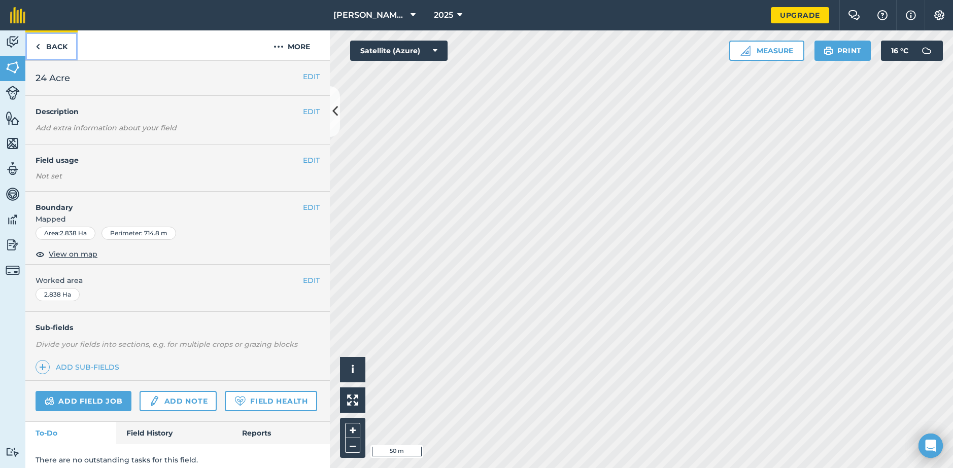
click at [34, 45] on link "Back" at bounding box center [51, 45] width 52 height 30
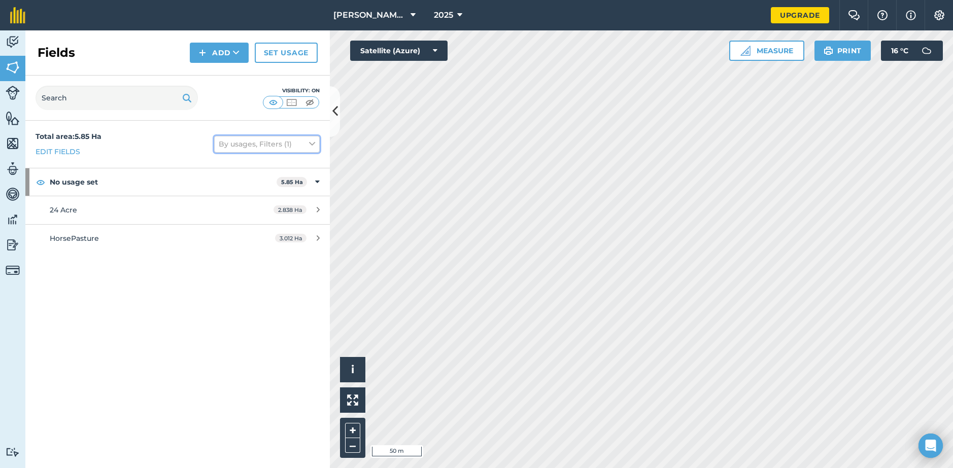
click at [271, 142] on button "By usages, Filters (1)" at bounding box center [267, 144] width 106 height 16
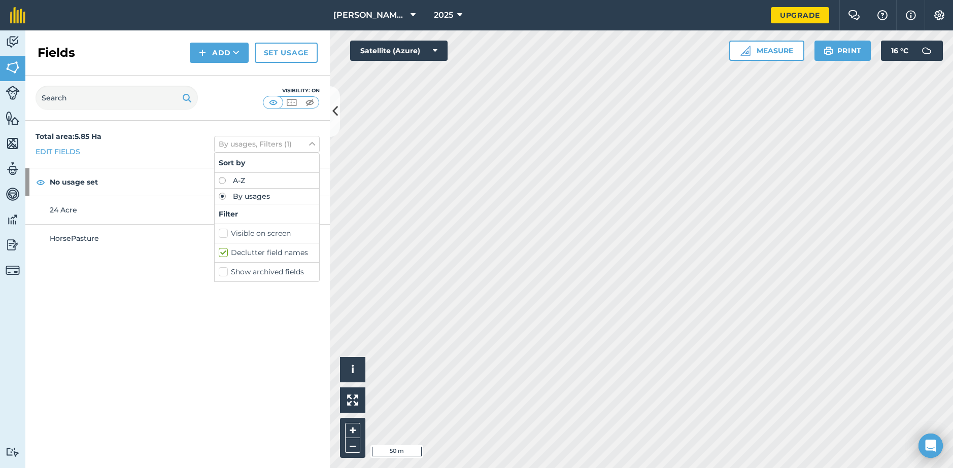
click at [221, 256] on label "Declutter field names" at bounding box center [267, 253] width 96 height 11
click at [221, 254] on input "Declutter field names" at bounding box center [222, 251] width 7 height 7
checkbox input "false"
click at [223, 238] on label "Visible on screen" at bounding box center [267, 233] width 96 height 11
click at [223, 235] on input "Visible on screen" at bounding box center [222, 231] width 7 height 7
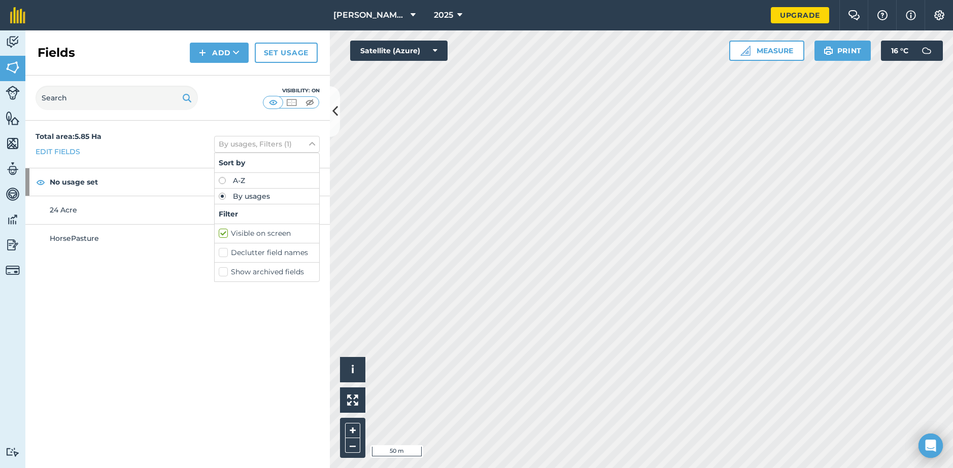
click at [223, 238] on label "Visible on screen" at bounding box center [267, 233] width 96 height 11
click at [223, 235] on input "Visible on screen" at bounding box center [222, 231] width 7 height 7
checkbox input "false"
click at [224, 253] on label "Declutter field names" at bounding box center [267, 253] width 96 height 11
click at [224, 253] on input "Declutter field names" at bounding box center [222, 251] width 7 height 7
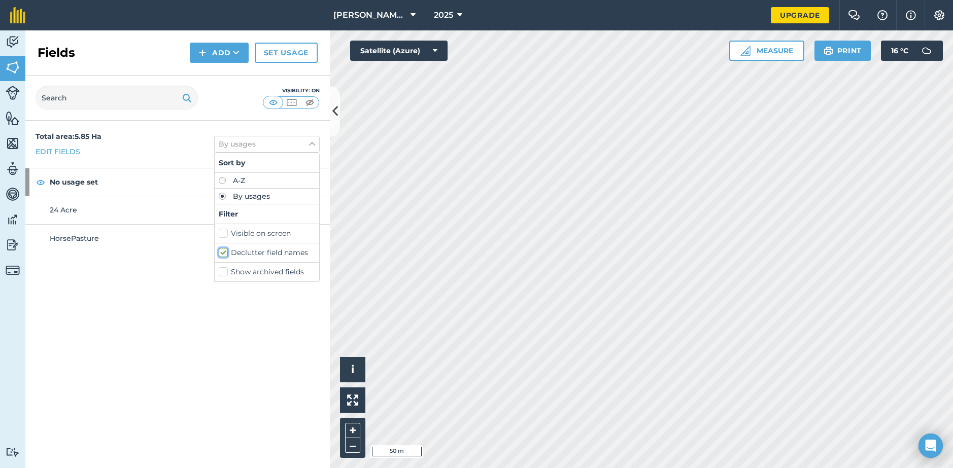
checkbox input "true"
click at [83, 289] on div "Total area : 5.85 Ha Edit fields By usages, Filters (1) Sort by A-Z By usages F…" at bounding box center [177, 295] width 305 height 348
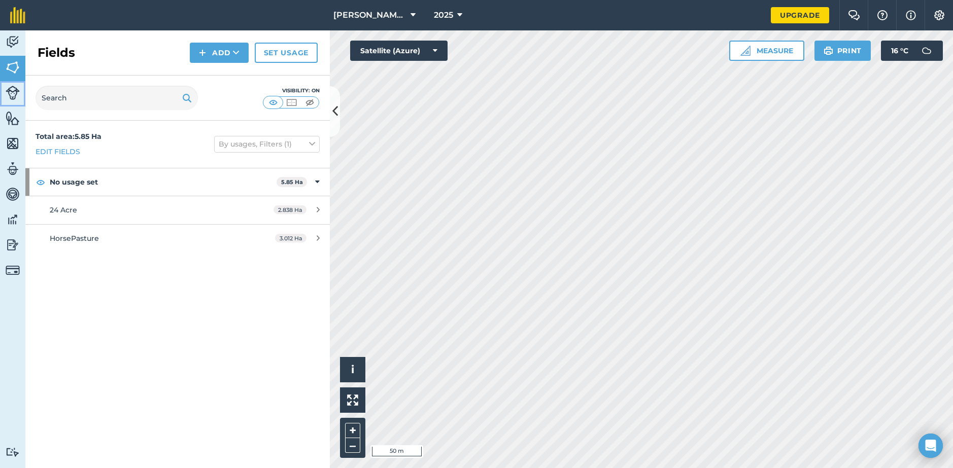
click at [11, 97] on img at bounding box center [13, 93] width 14 height 14
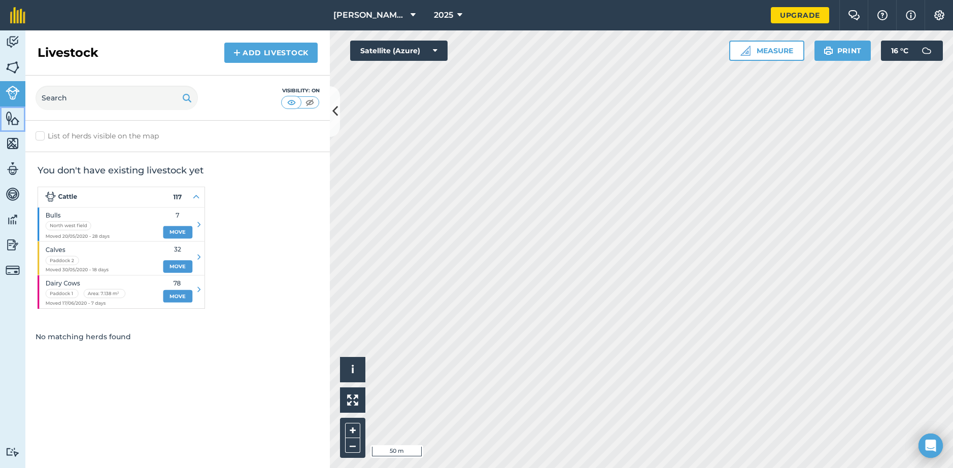
click at [7, 117] on img at bounding box center [13, 118] width 14 height 15
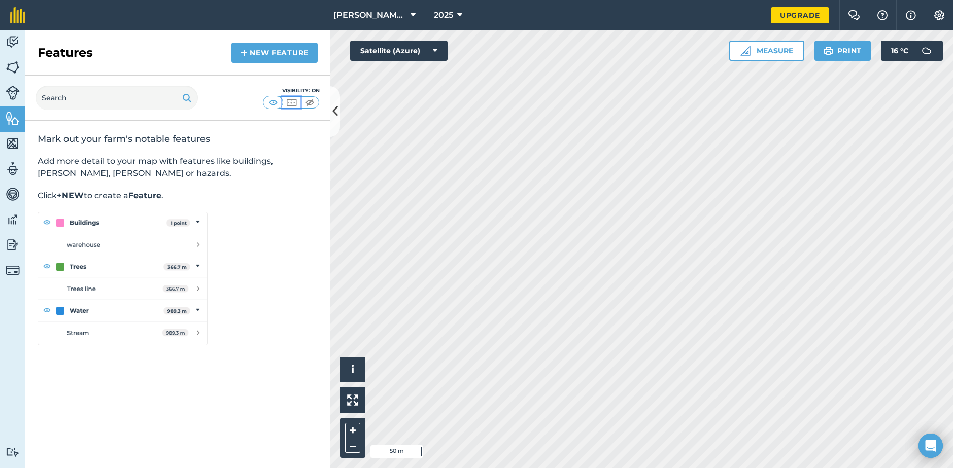
click at [298, 103] on button at bounding box center [291, 102] width 18 height 11
click at [16, 41] on img at bounding box center [13, 42] width 14 height 15
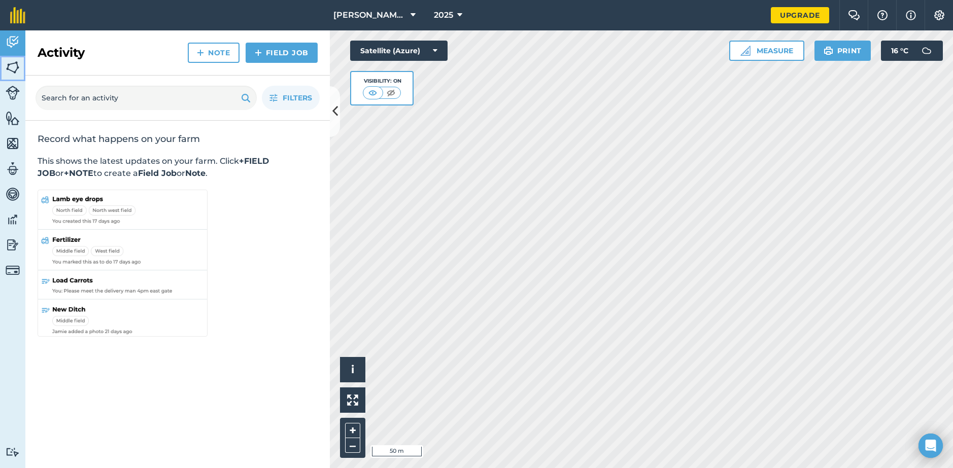
click at [17, 70] on img at bounding box center [13, 67] width 14 height 15
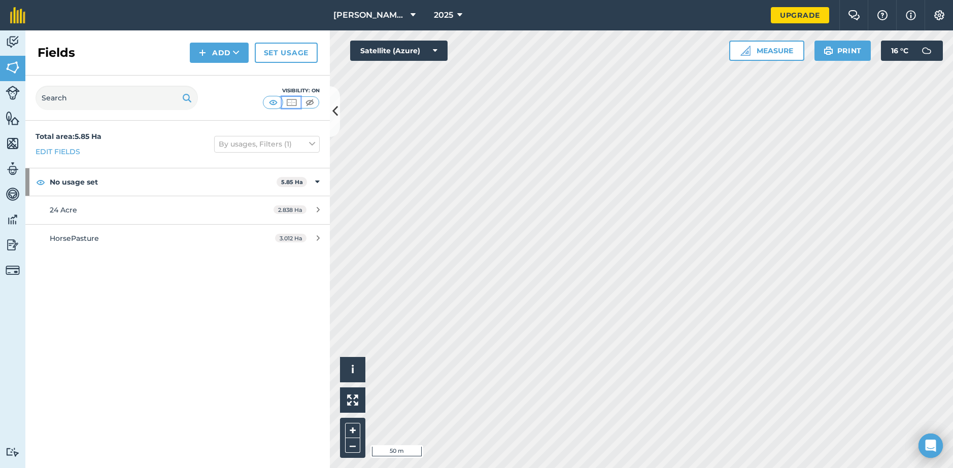
click at [291, 103] on img at bounding box center [291, 102] width 13 height 10
click at [310, 106] on img at bounding box center [309, 102] width 13 height 10
click at [270, 104] on img at bounding box center [273, 102] width 13 height 10
click at [310, 104] on img at bounding box center [309, 102] width 13 height 10
click at [415, 17] on icon at bounding box center [413, 15] width 5 height 12
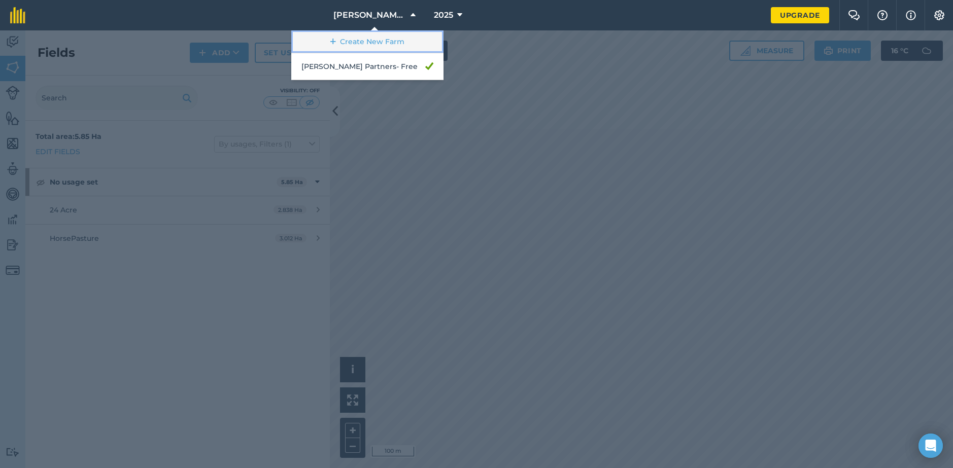
click at [388, 42] on link "Create New Farm" at bounding box center [367, 41] width 152 height 23
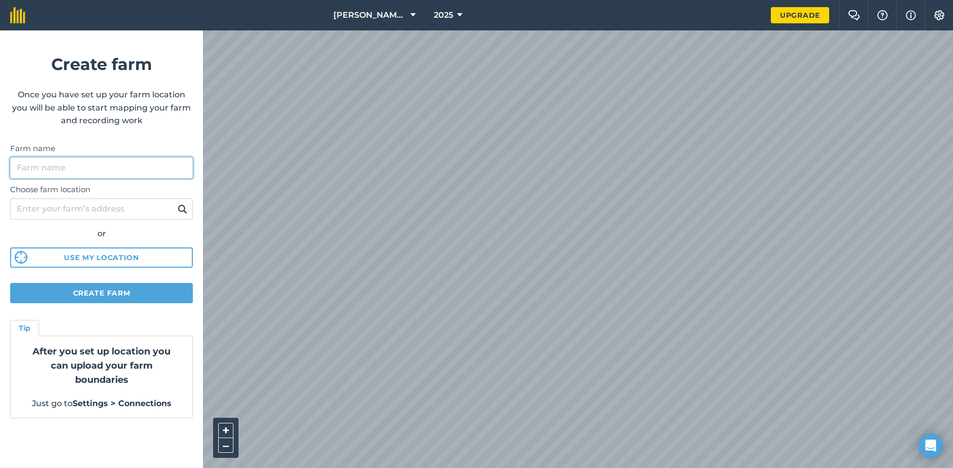
click at [79, 171] on input "Farm name" at bounding box center [101, 167] width 183 height 21
type input "Atkins"
click at [130, 208] on input "Choose farm location" at bounding box center [101, 208] width 183 height 21
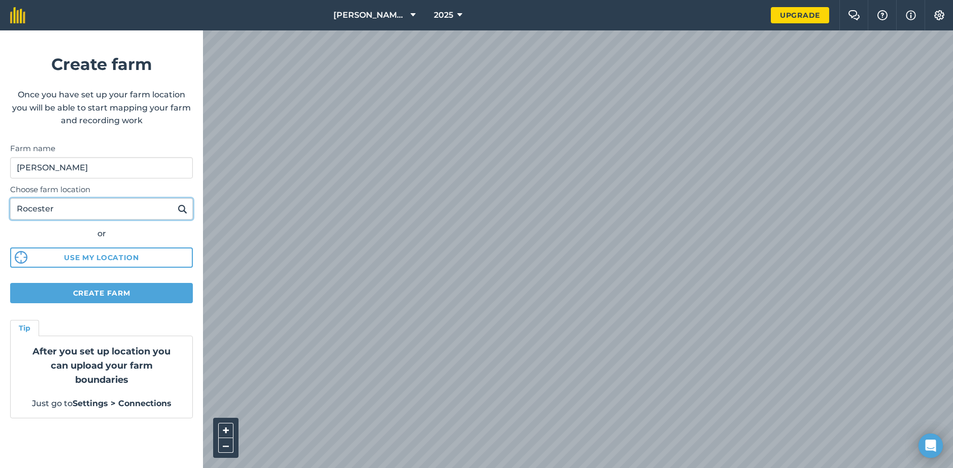
type input "Rocester"
click at [187, 212] on img at bounding box center [183, 209] width 10 height 12
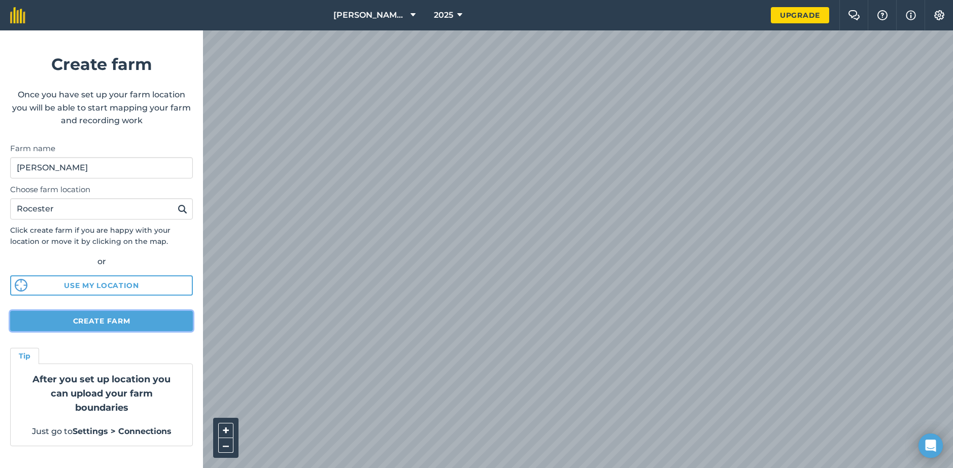
click at [111, 321] on button "Create farm" at bounding box center [101, 321] width 183 height 20
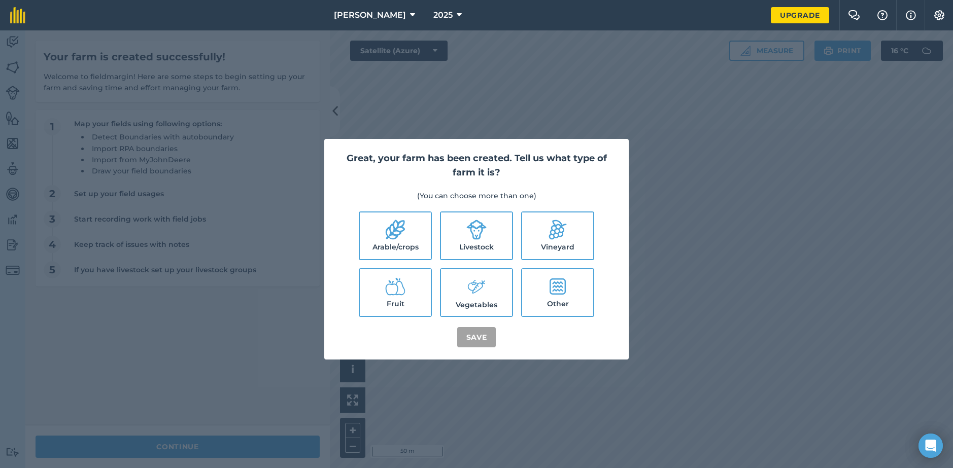
click at [408, 241] on label "Arable/crops" at bounding box center [395, 236] width 71 height 47
checkbox input "true"
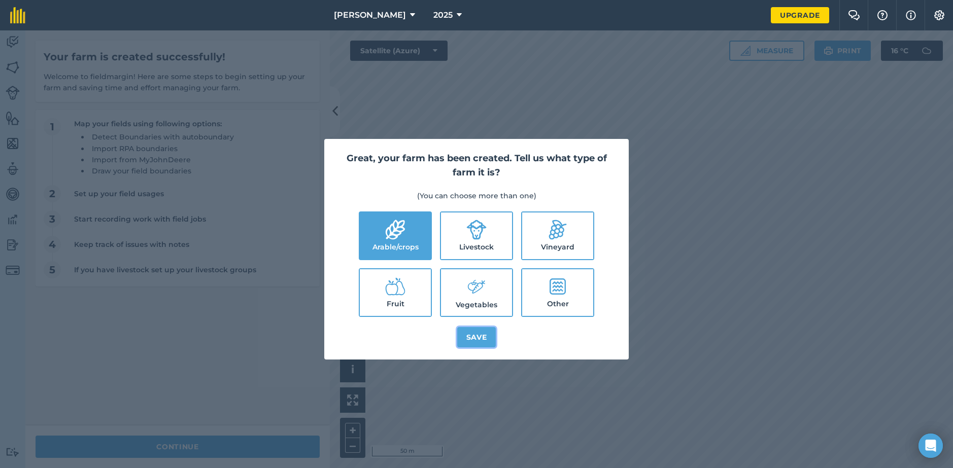
click at [468, 340] on button "Save" at bounding box center [476, 337] width 39 height 20
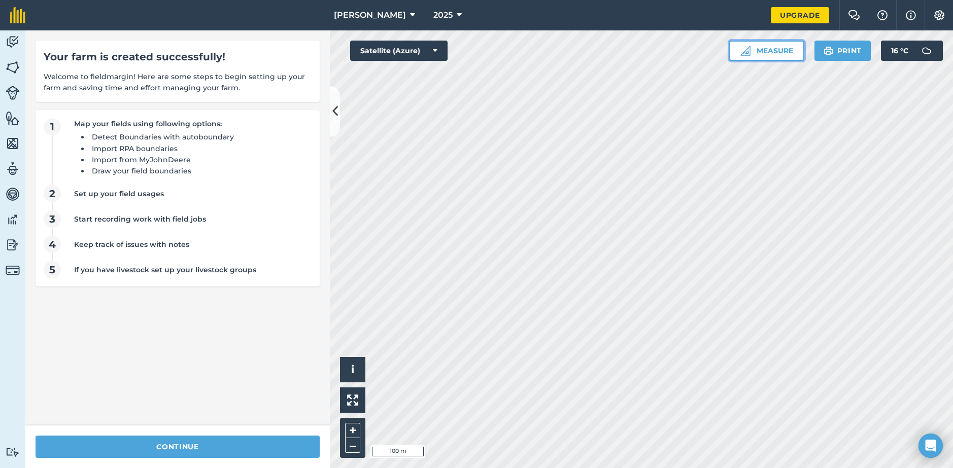
click at [774, 51] on button "Measure" at bounding box center [766, 51] width 75 height 20
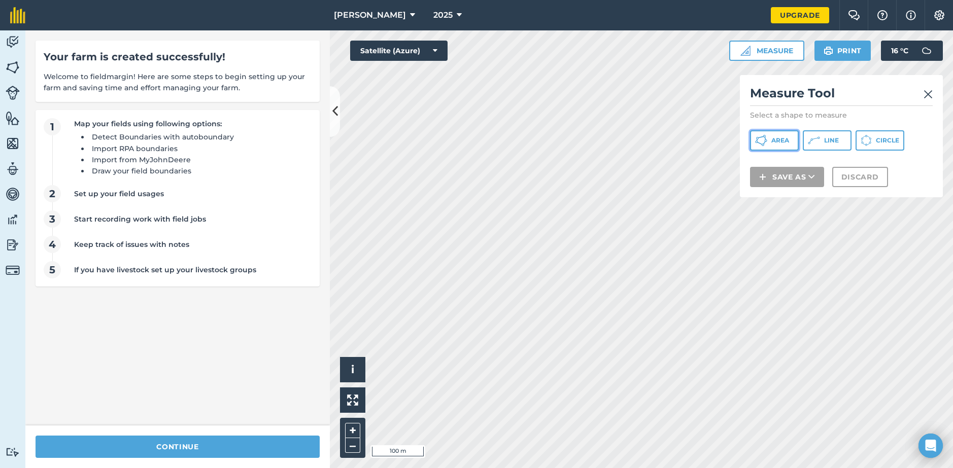
click at [779, 140] on span "Area" at bounding box center [780, 141] width 18 height 8
click at [931, 94] on img at bounding box center [928, 94] width 9 height 12
